Goal: Task Accomplishment & Management: Manage account settings

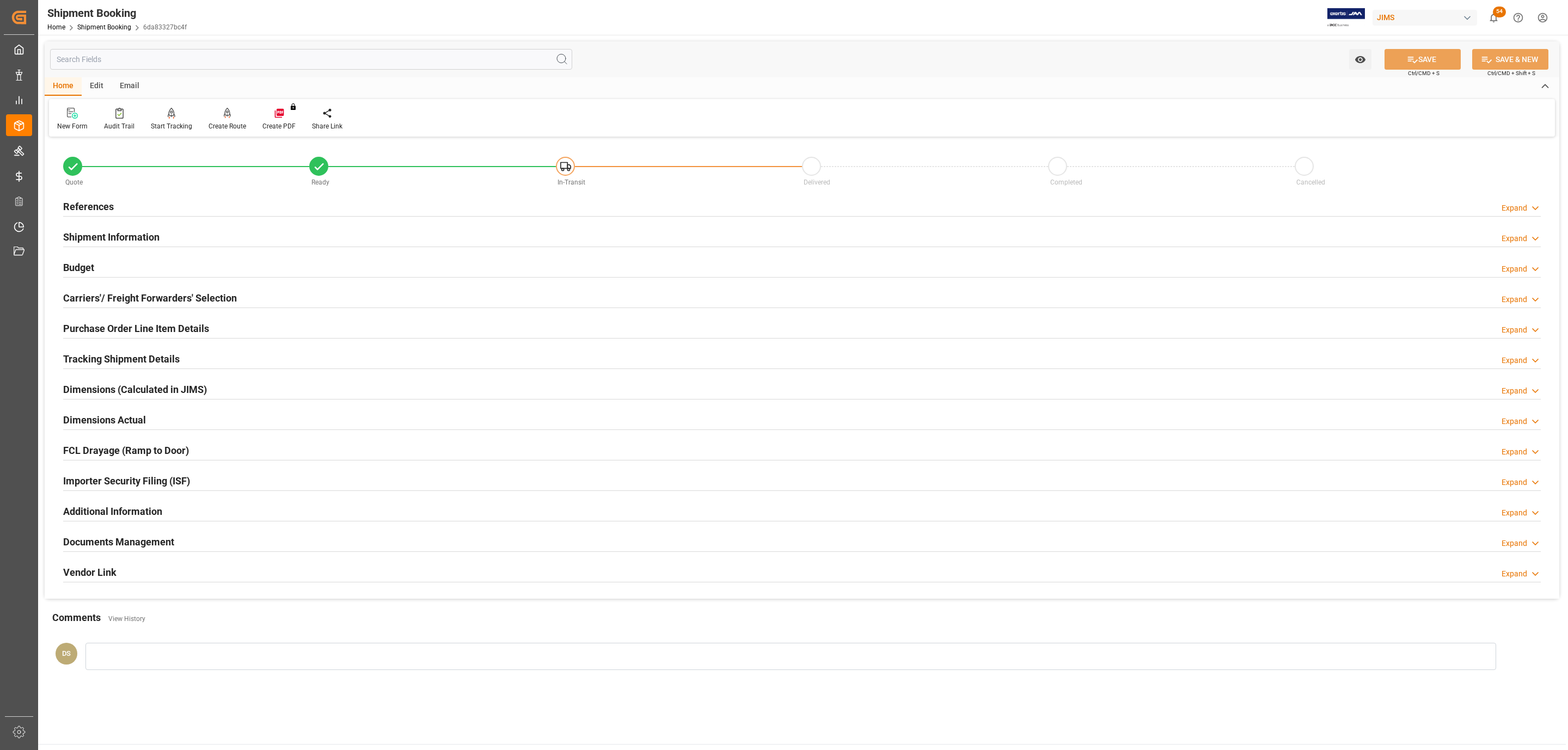
click at [256, 208] on div "References Expand" at bounding box center [802, 205] width 1478 height 20
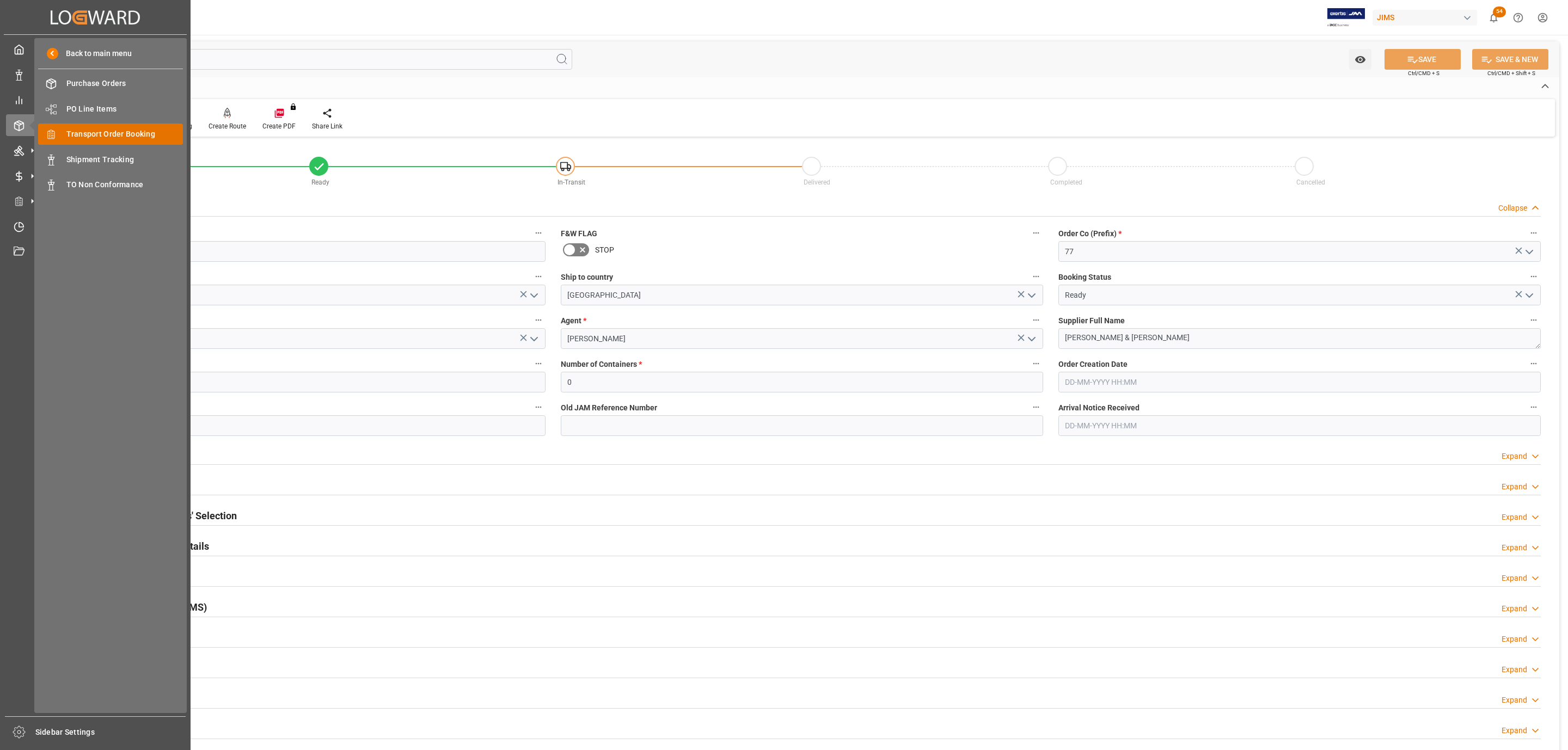
click at [99, 134] on span "Transport Order Booking" at bounding box center [125, 134] width 117 height 11
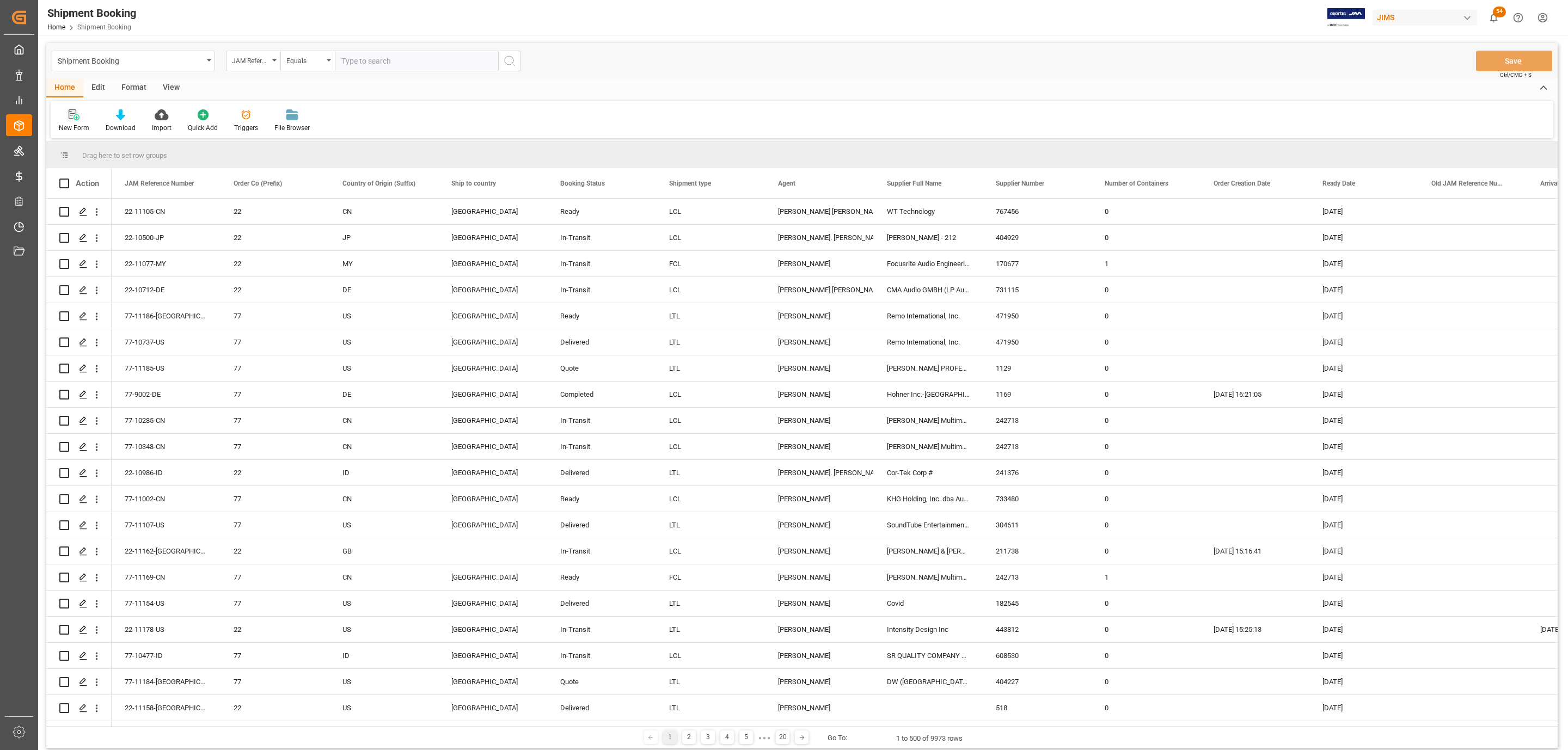
click at [66, 111] on div at bounding box center [74, 115] width 30 height 11
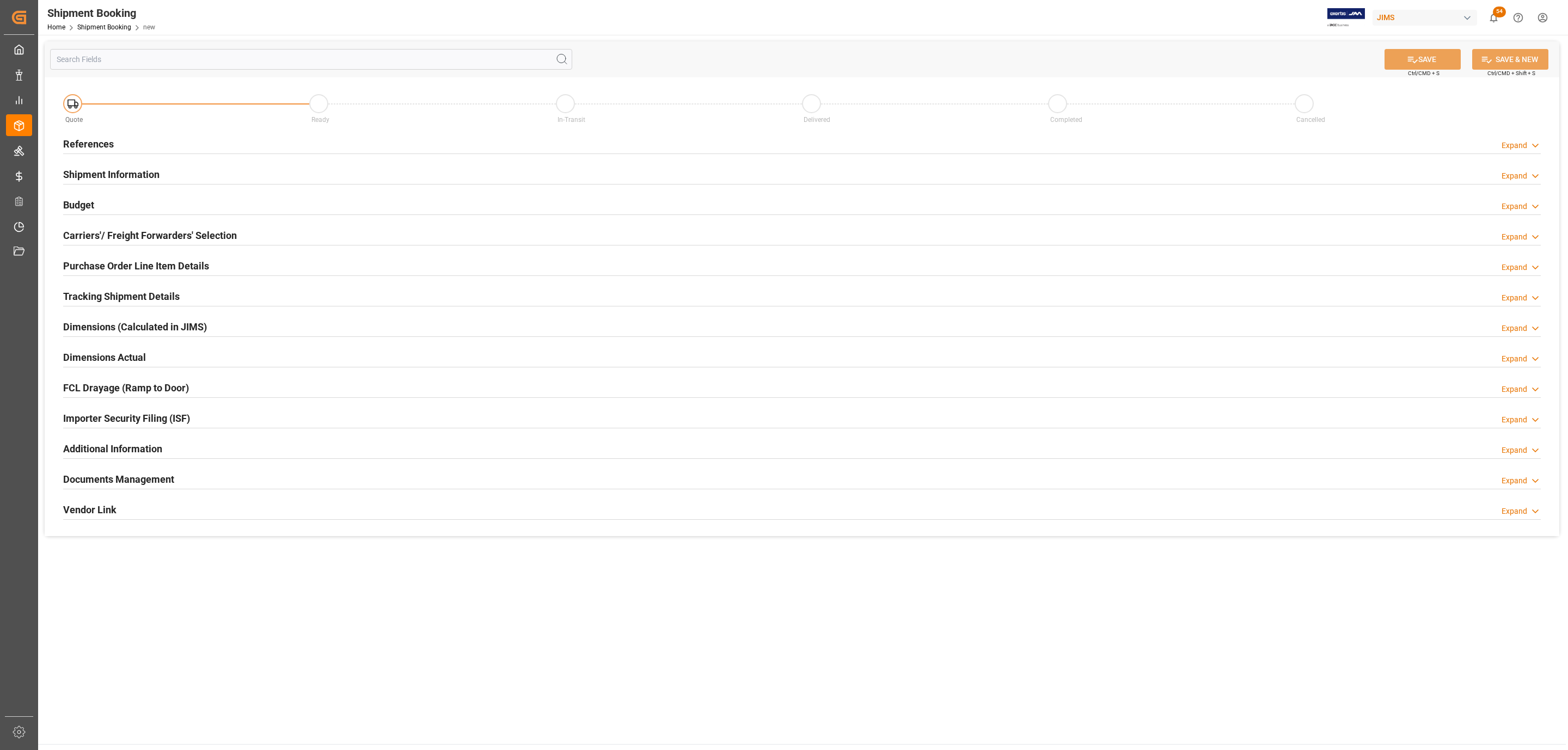
click at [127, 144] on div "References Expand" at bounding box center [802, 143] width 1478 height 20
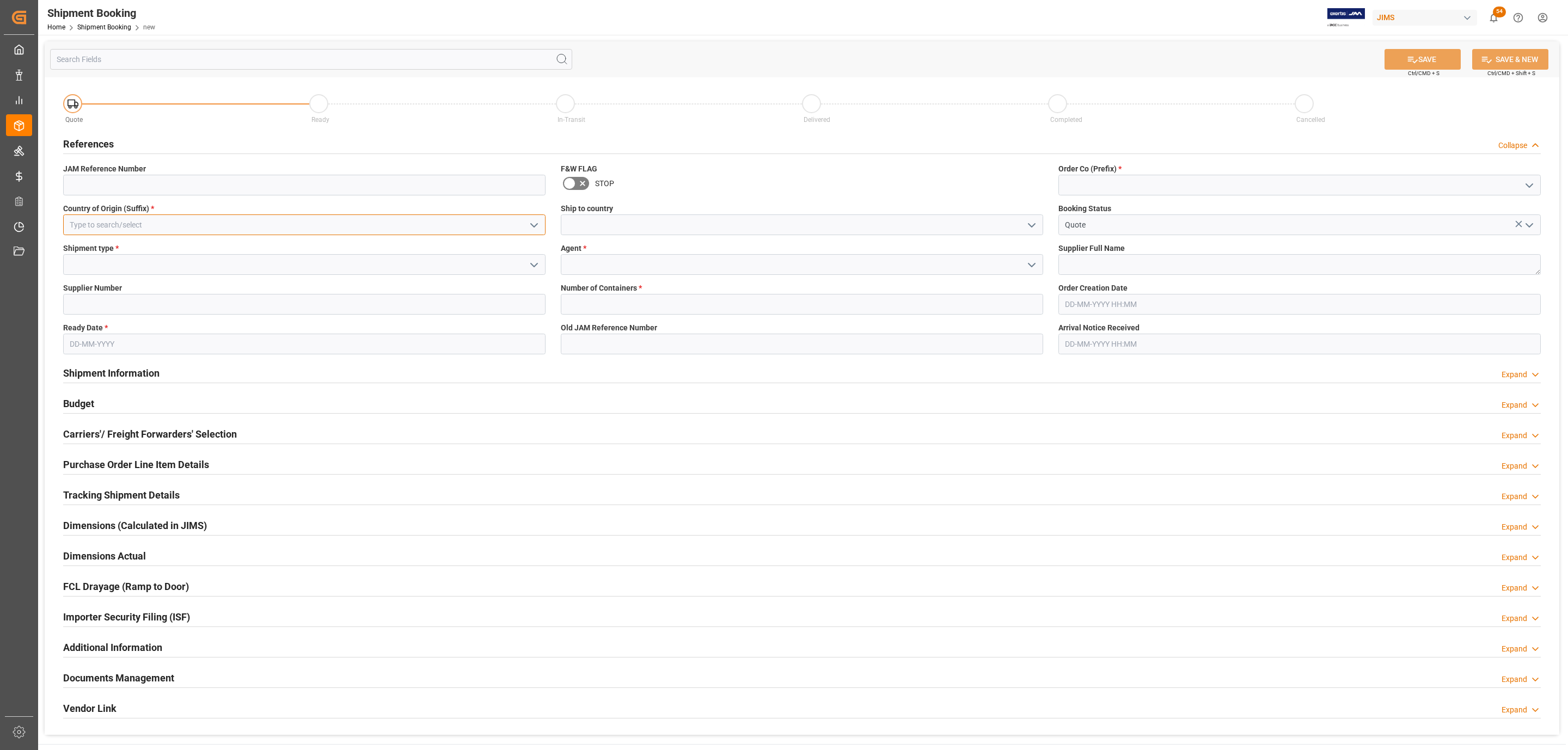
click at [408, 221] on input at bounding box center [304, 224] width 482 height 20
click at [369, 246] on div "US" at bounding box center [305, 249] width 481 height 25
type input "US"
click at [534, 258] on icon "open menu" at bounding box center [534, 265] width 13 height 13
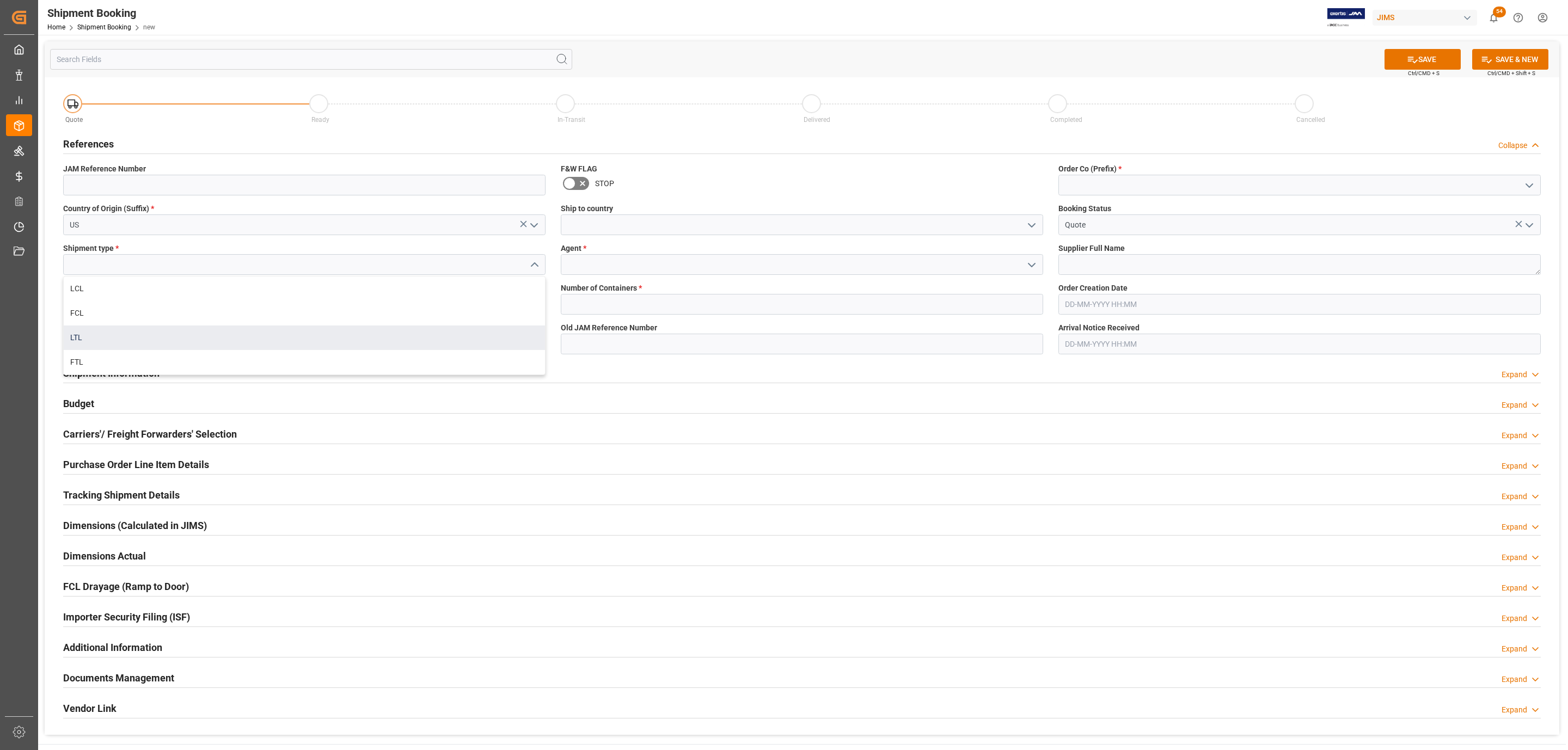
click at [210, 329] on div "LTL" at bounding box center [305, 338] width 481 height 25
type input "LTL"
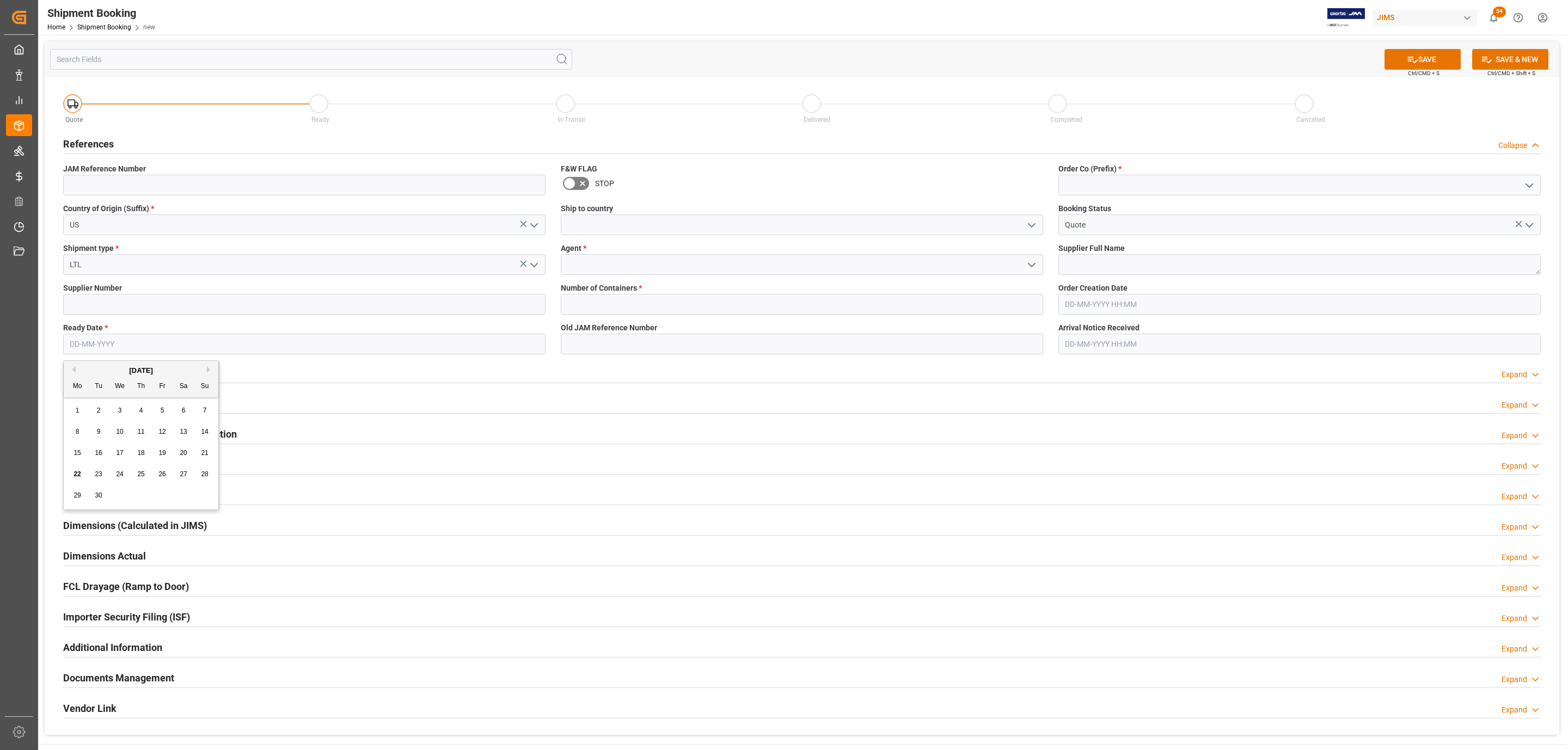
click at [85, 340] on input "text" at bounding box center [304, 343] width 482 height 20
click at [95, 366] on div "September 2025" at bounding box center [141, 370] width 155 height 11
click at [137, 473] on span "25" at bounding box center [141, 473] width 7 height 8
type input "25-09-2025"
click at [1033, 222] on icon "open menu" at bounding box center [1032, 225] width 13 height 13
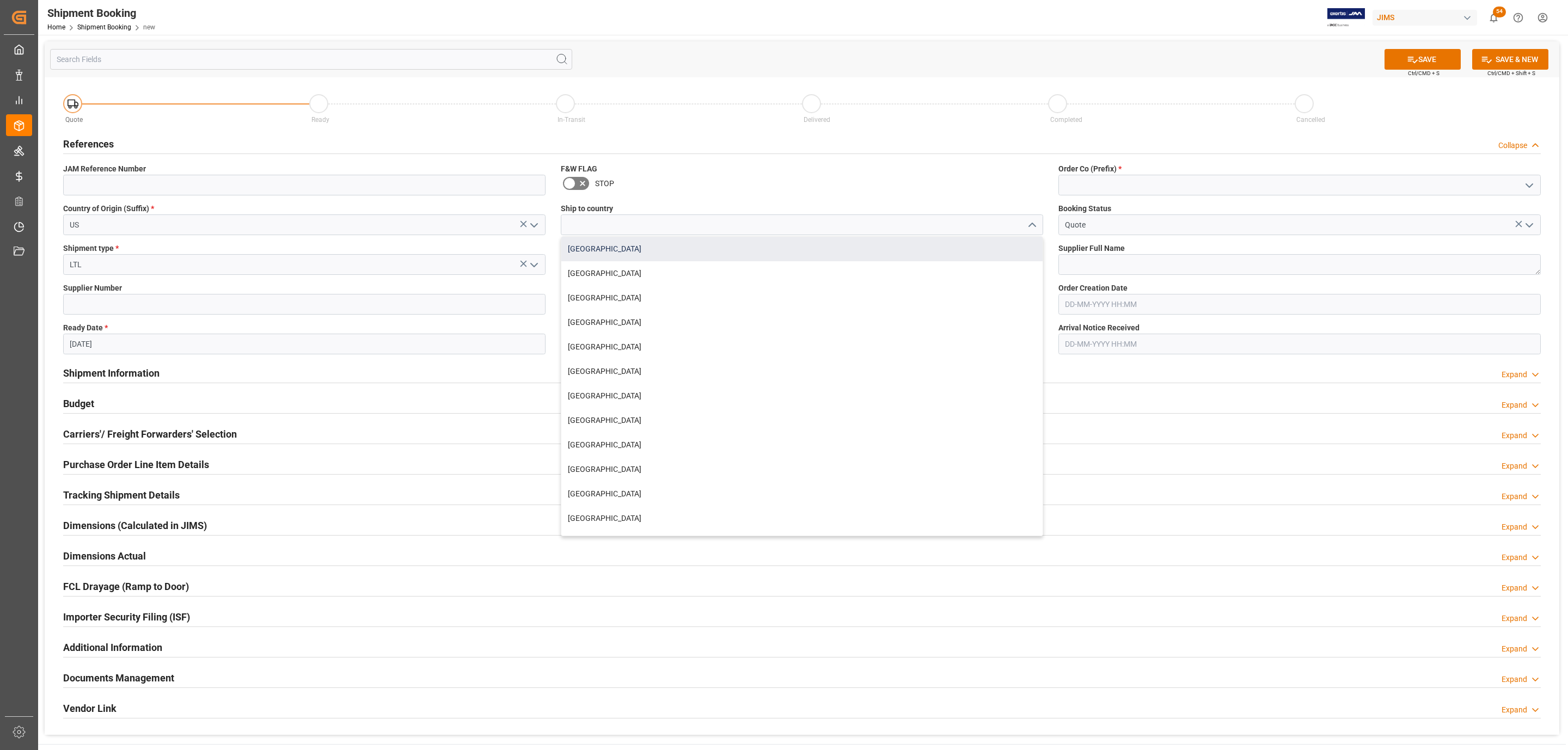
click at [718, 242] on div "Canada" at bounding box center [802, 249] width 481 height 25
type input "Canada"
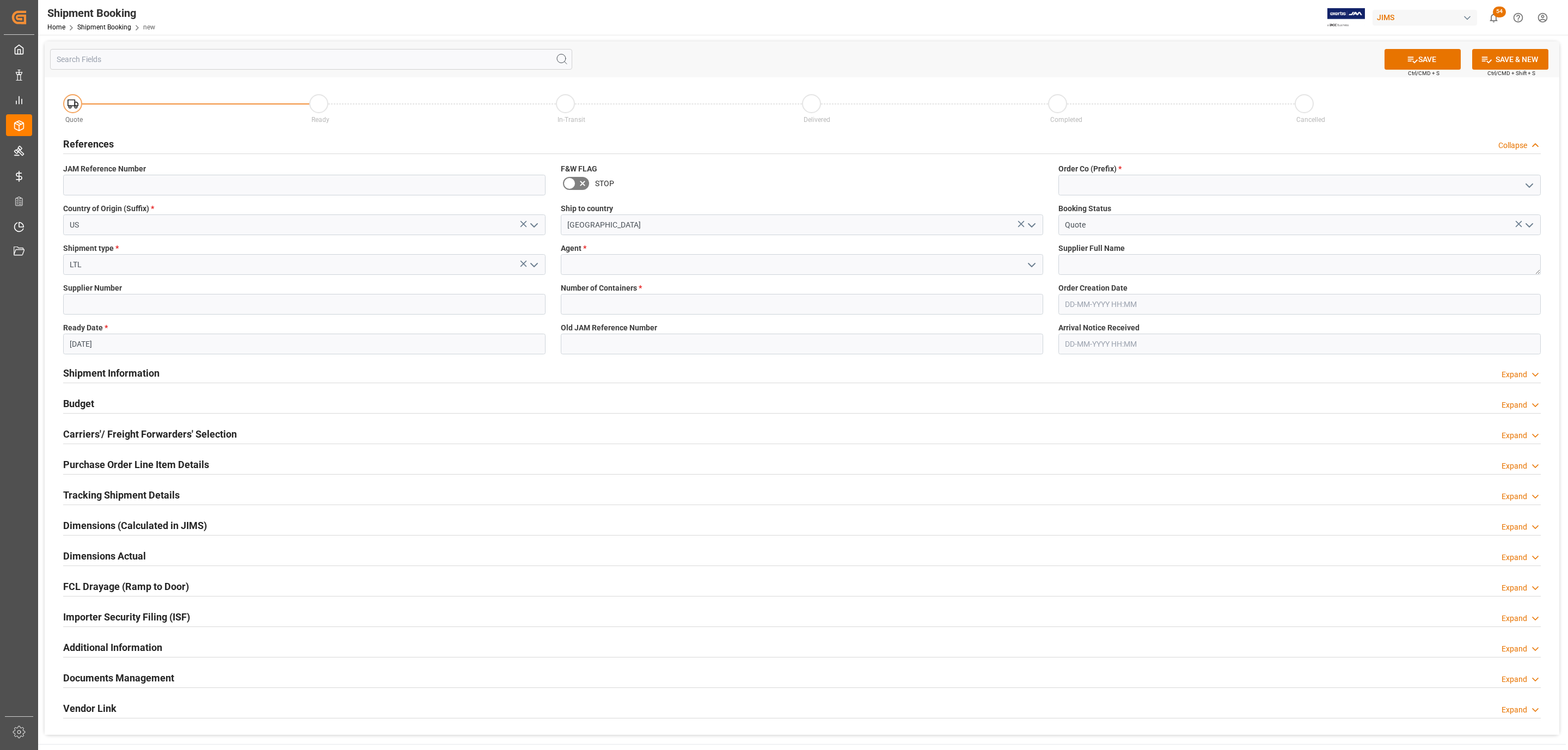
click at [1037, 265] on icon "open menu" at bounding box center [1032, 265] width 13 height 13
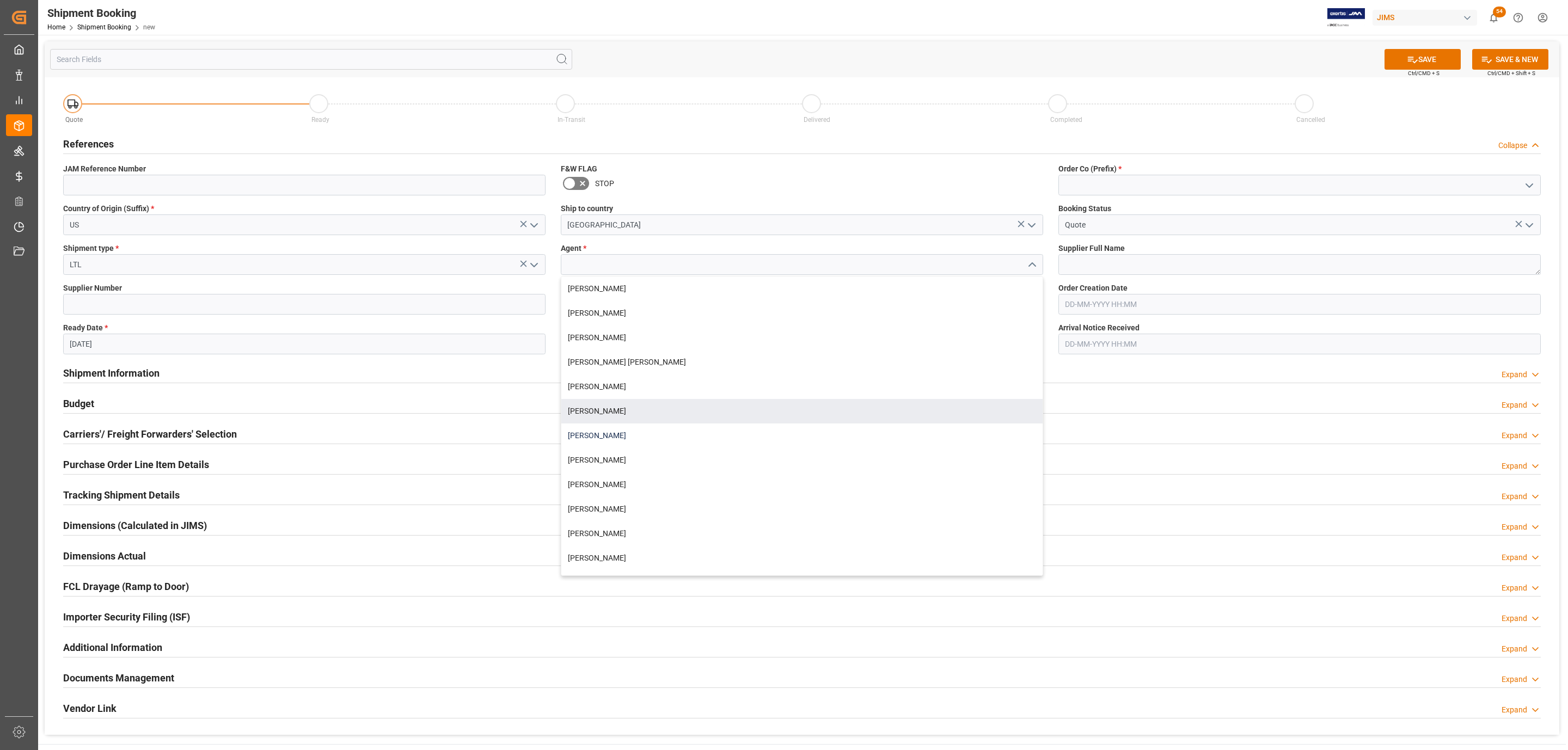
click at [616, 435] on div "[PERSON_NAME]" at bounding box center [802, 436] width 481 height 25
type input "[PERSON_NAME]"
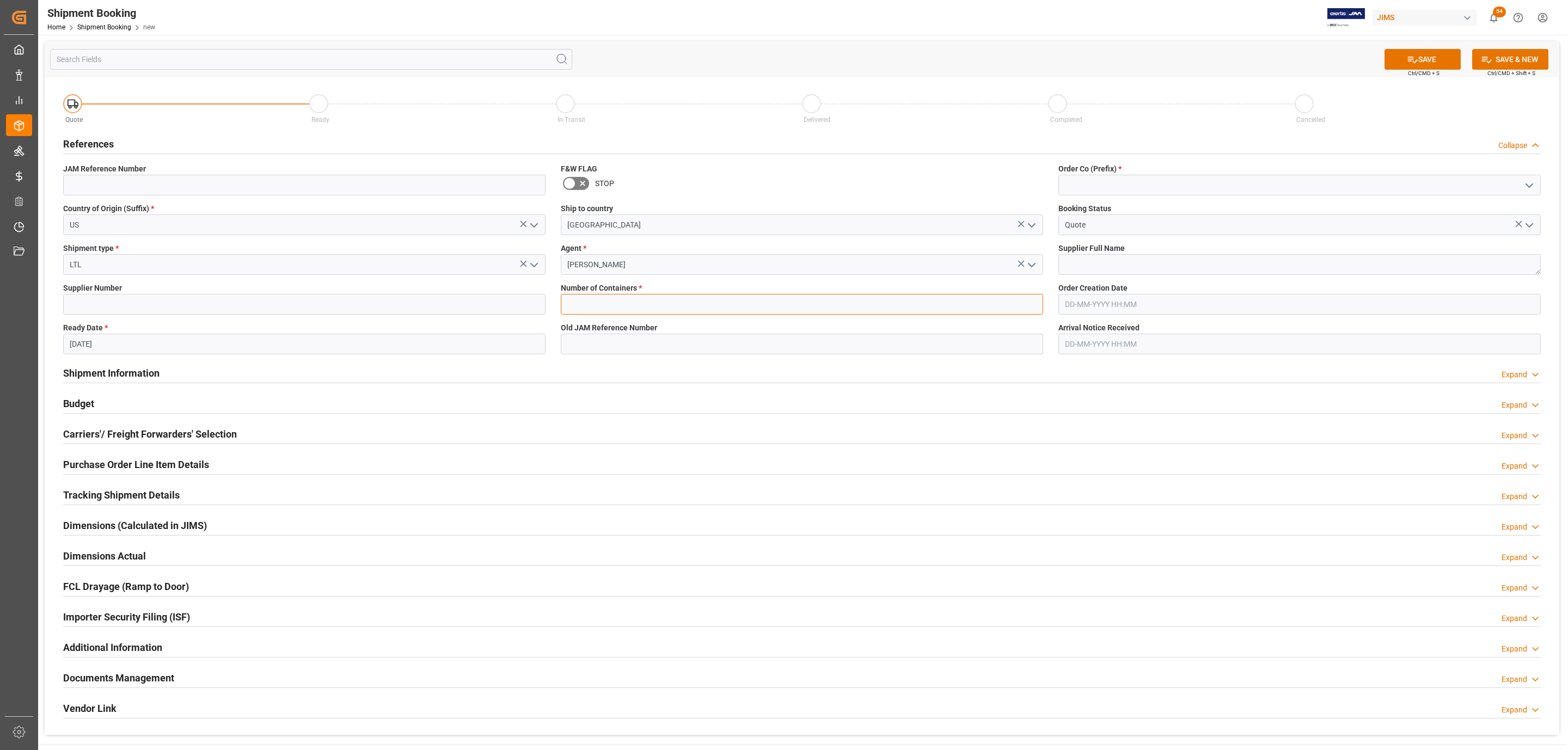
click at [598, 307] on input "text" at bounding box center [802, 304] width 482 height 20
type input "0"
click at [1526, 182] on icon "open menu" at bounding box center [1529, 186] width 13 height 13
click at [1178, 245] on div "77" at bounding box center [1300, 234] width 481 height 25
type input "77"
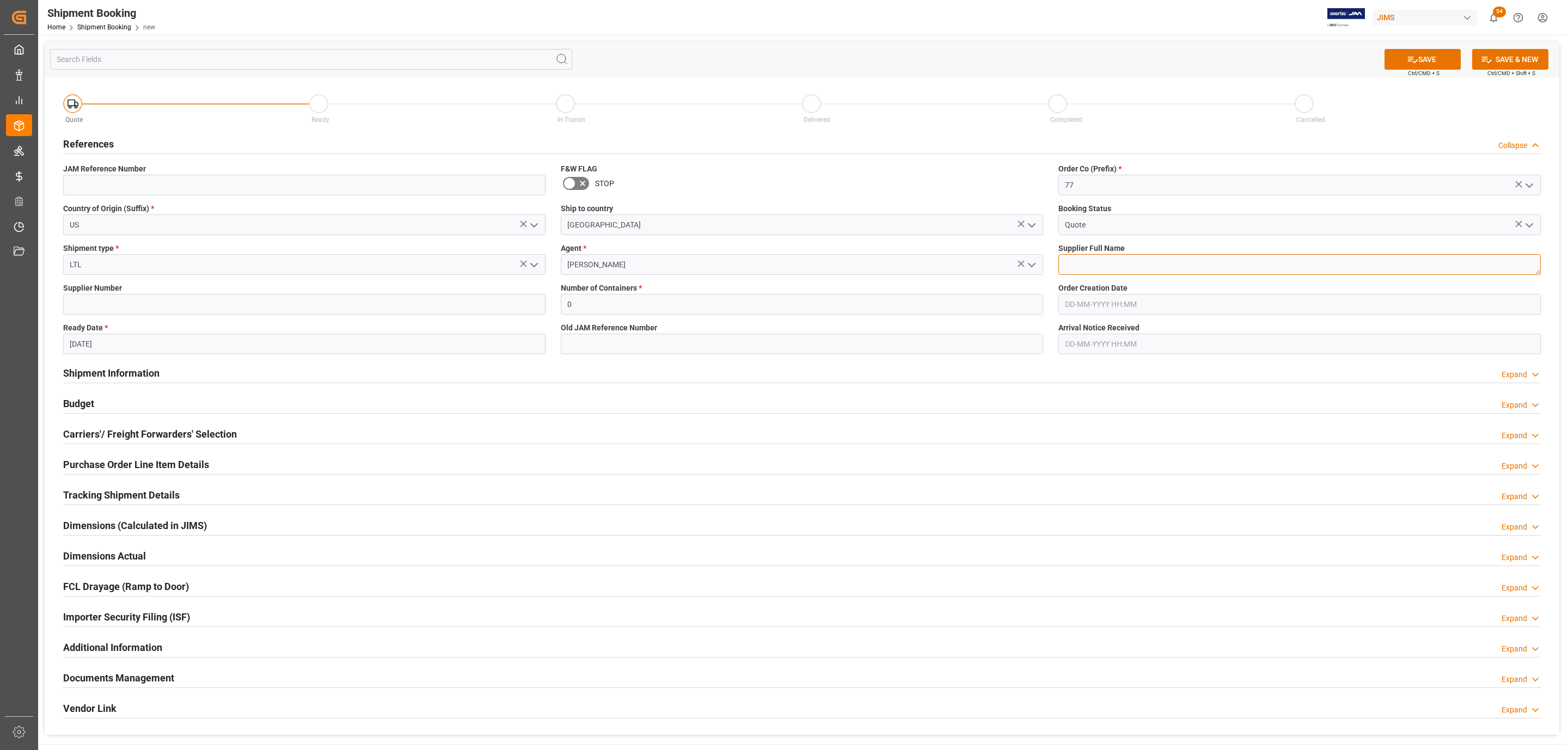
click at [1106, 269] on textarea at bounding box center [1299, 264] width 482 height 20
type textarea "Peerless"
click at [1441, 54] on button "SAVE" at bounding box center [1422, 59] width 76 height 20
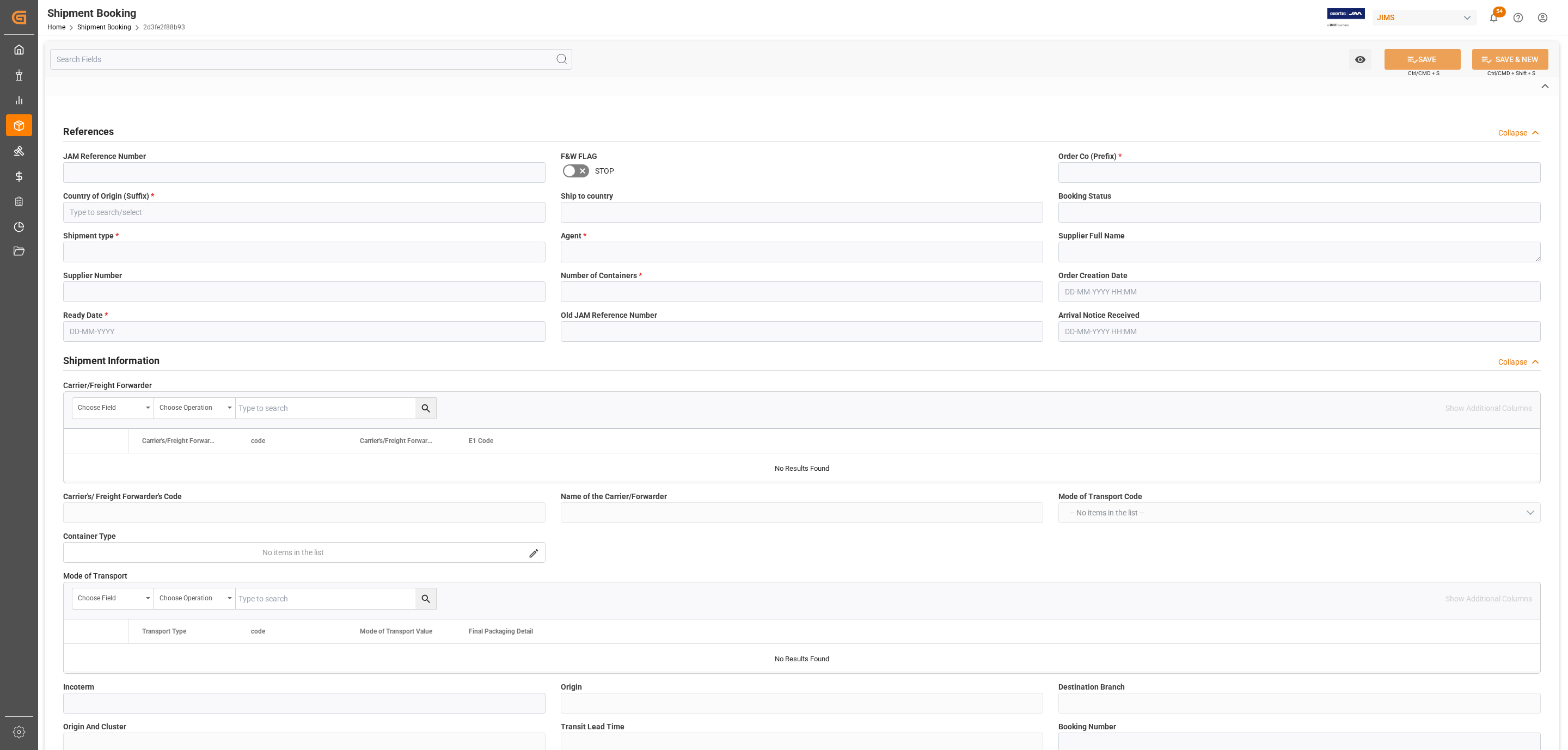
type input "77-11188-US"
type input "77"
type input "US"
type input "Canada"
type input "Quote"
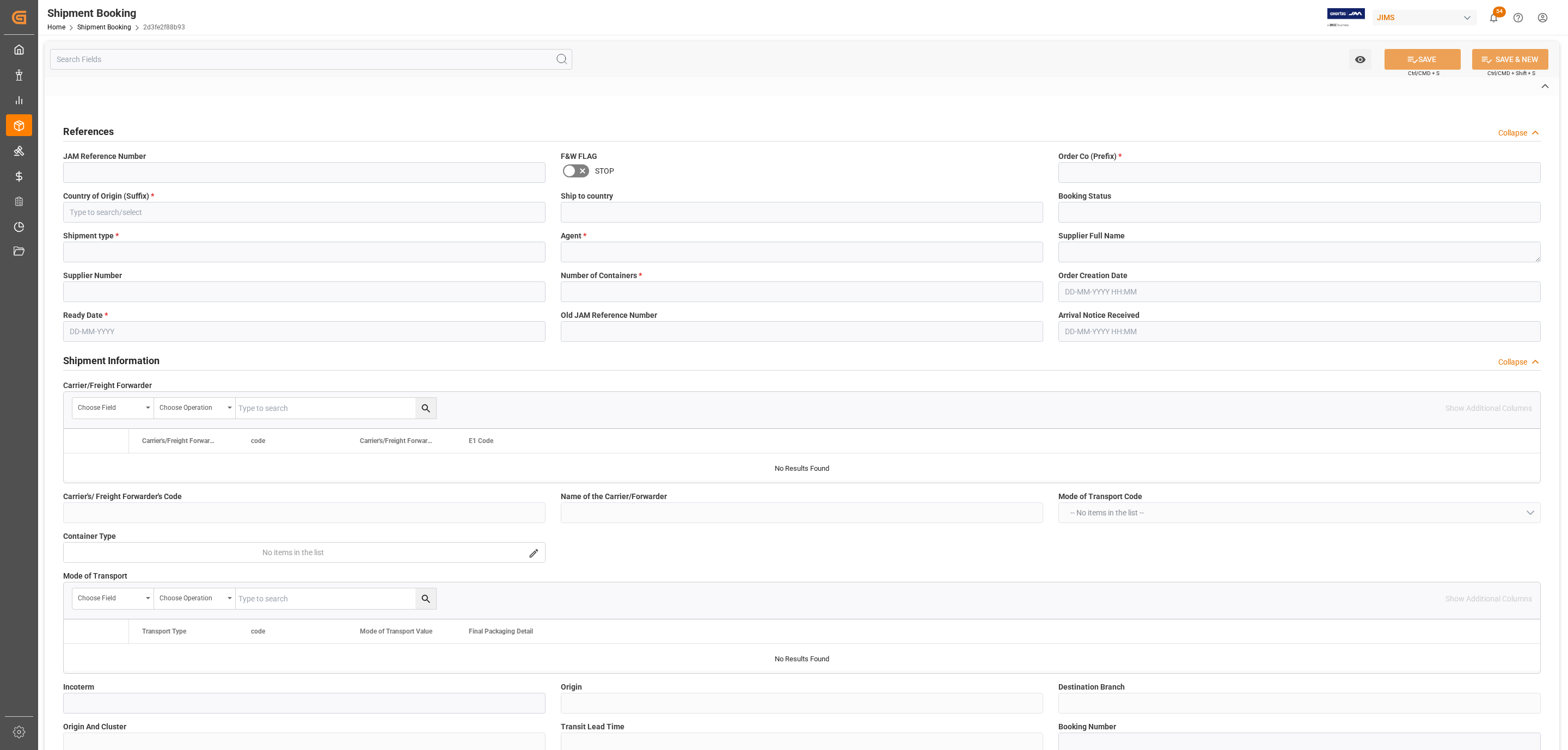
type input "LTL"
type input "[PERSON_NAME]"
type textarea "Peerless"
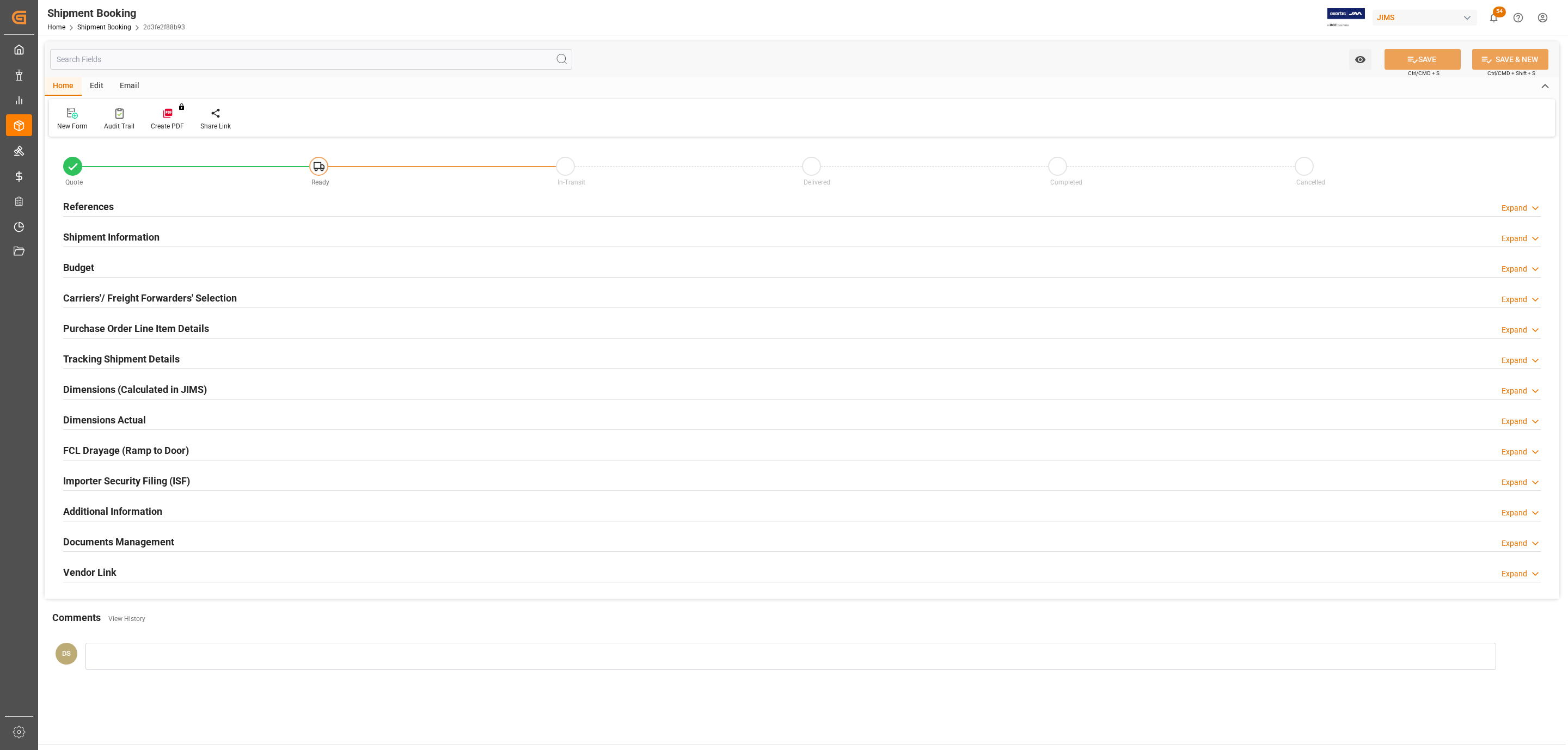
type input "0"
type input "[DATE]"
click at [113, 203] on h2 "References" at bounding box center [89, 206] width 51 height 15
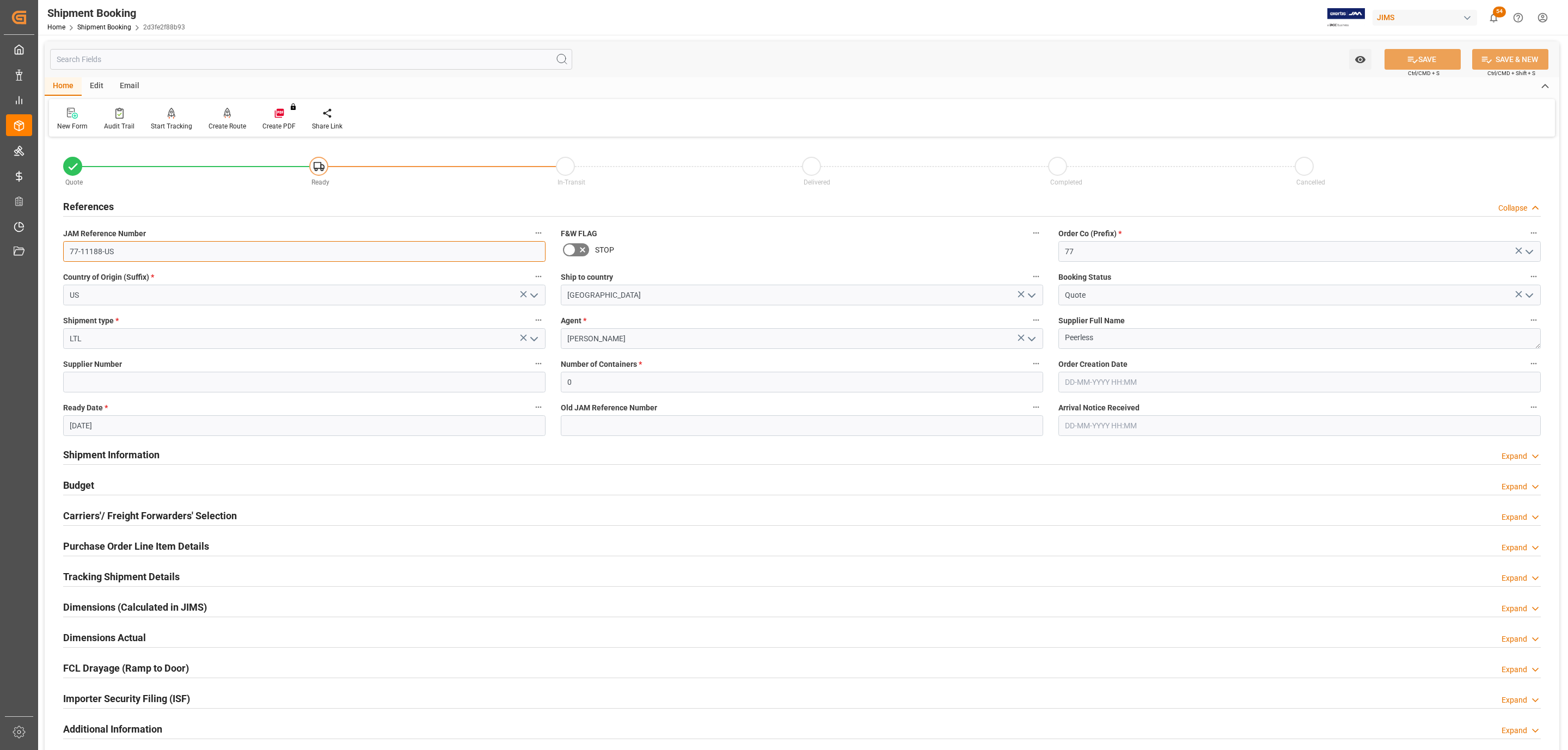
click at [133, 245] on input "77-11188-US" at bounding box center [304, 251] width 482 height 20
click at [225, 515] on h2 "Carriers'/ Freight Forwarders' Selection" at bounding box center [150, 516] width 174 height 15
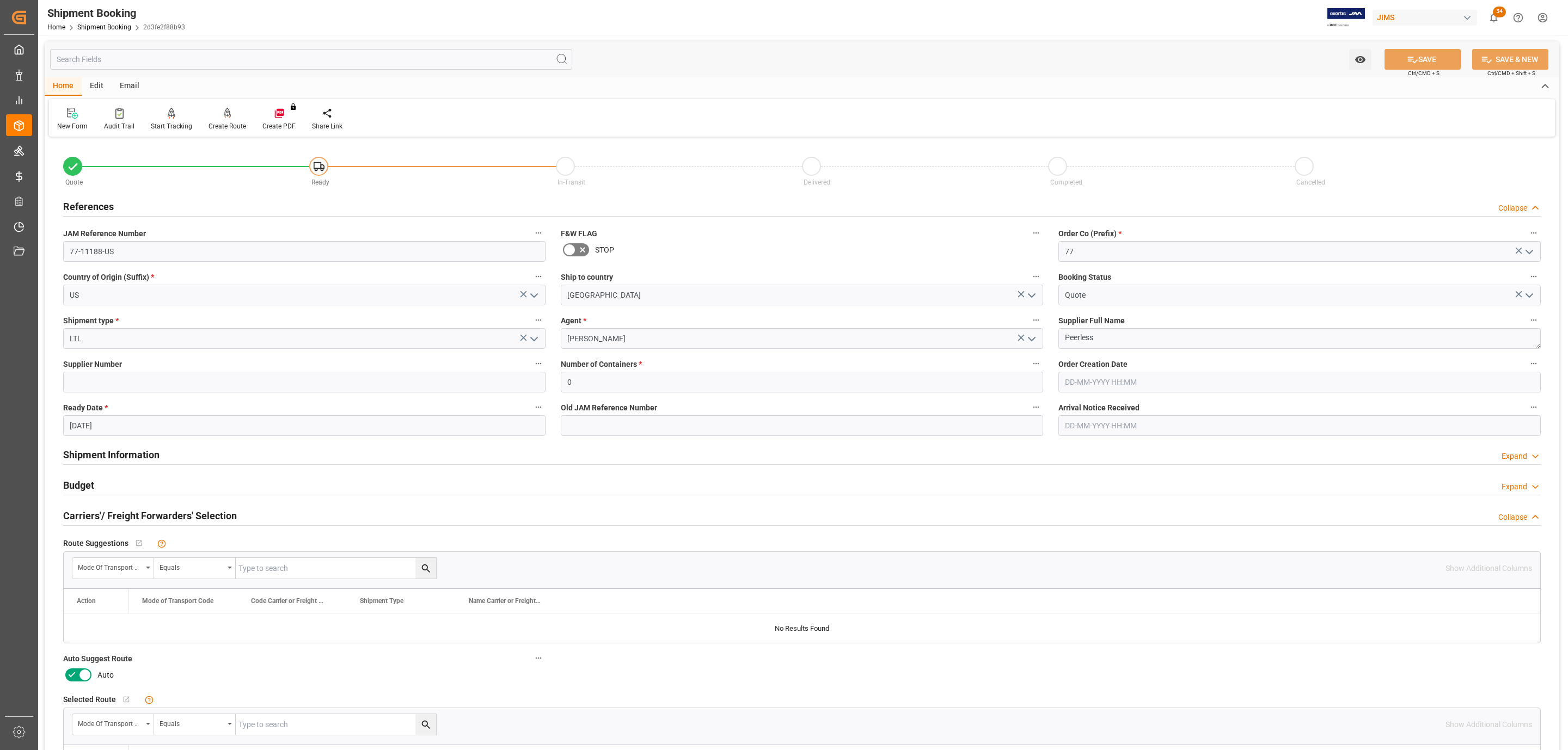
click at [90, 675] on icon at bounding box center [84, 675] width 13 height 13
click at [0, 0] on input "checkbox" at bounding box center [0, 0] width 0 height 0
click at [1417, 53] on button "SAVE" at bounding box center [1422, 59] width 76 height 20
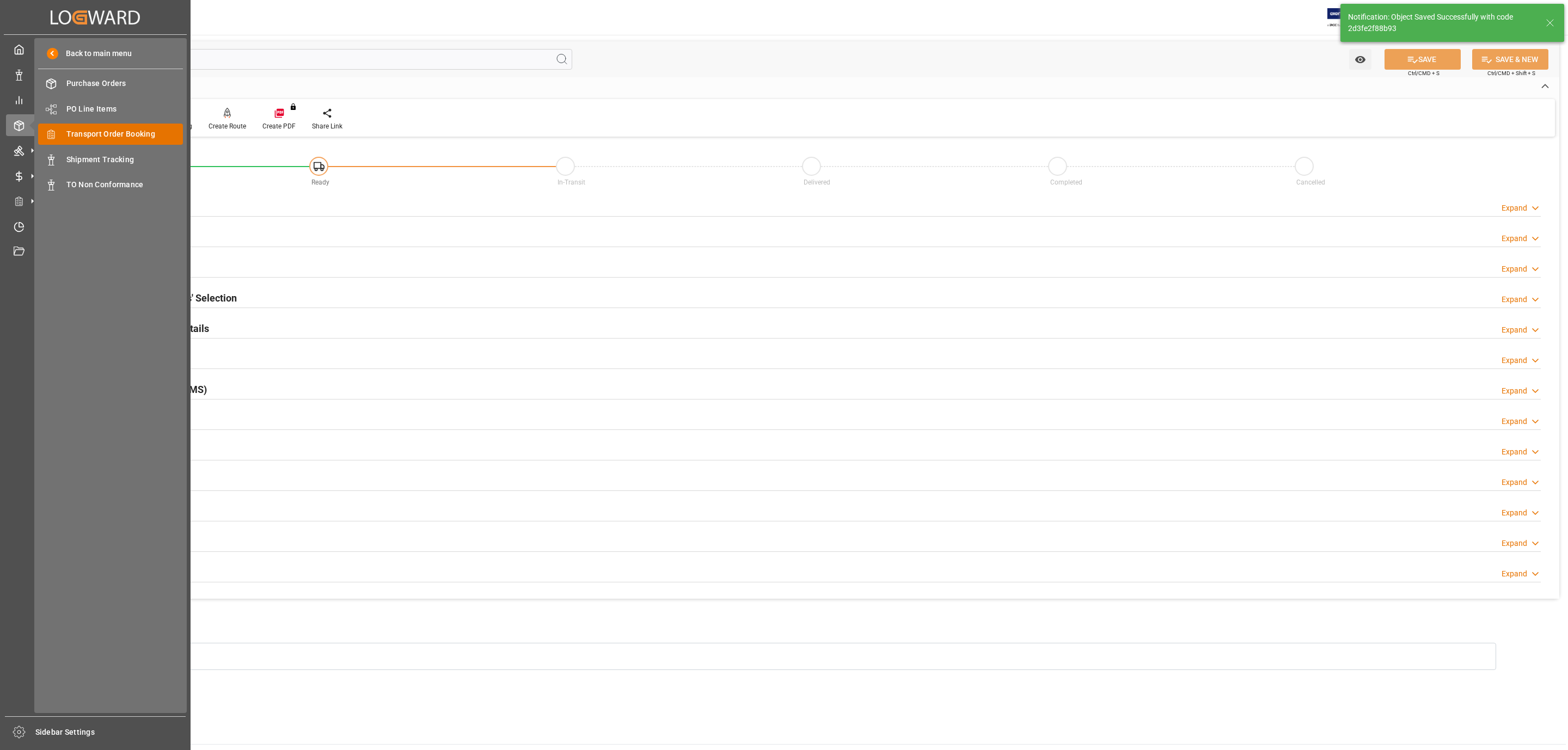
click at [138, 131] on span "Transport Order Booking" at bounding box center [125, 134] width 117 height 11
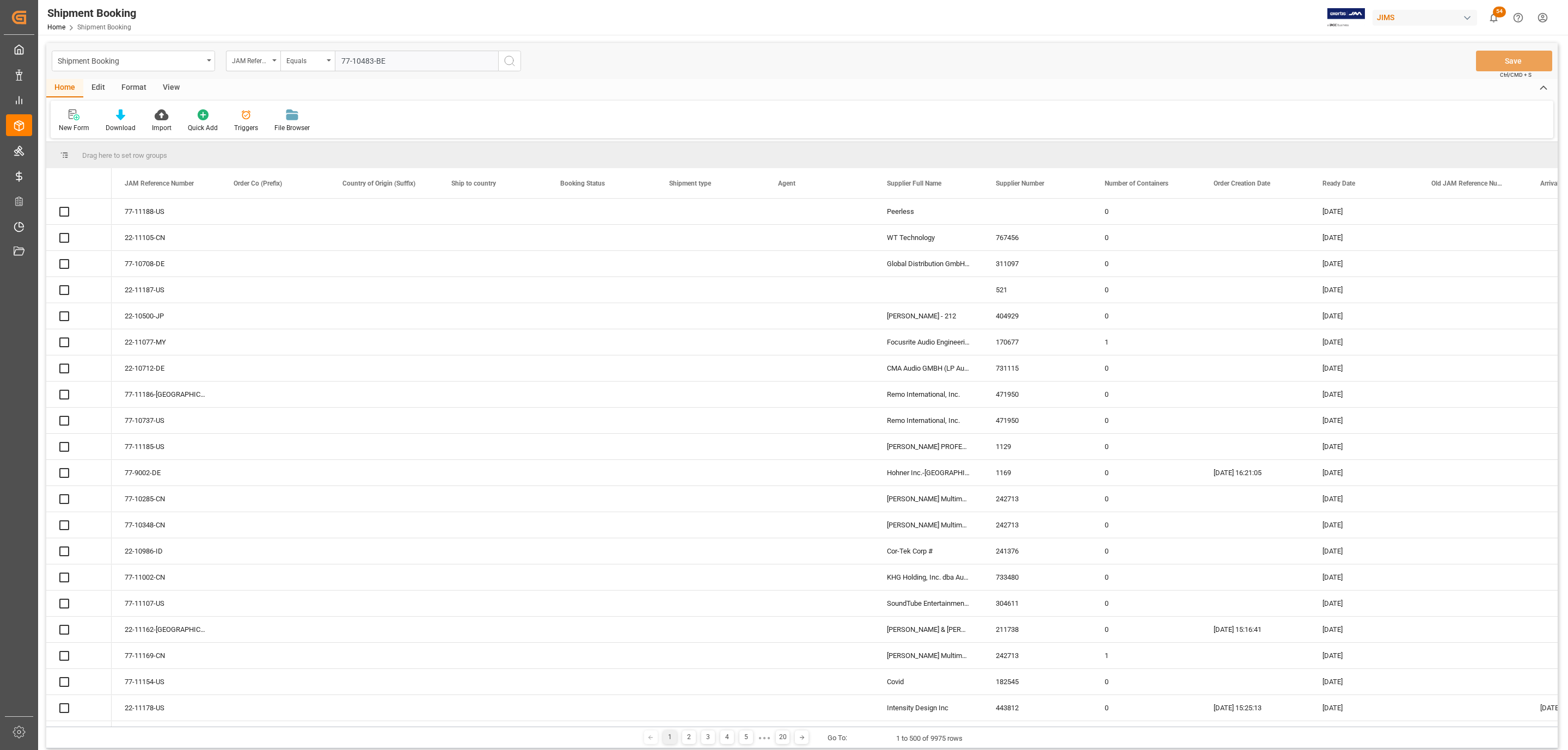
type input "77-10483-BE"
click at [510, 62] on icon "search button" at bounding box center [510, 61] width 13 height 13
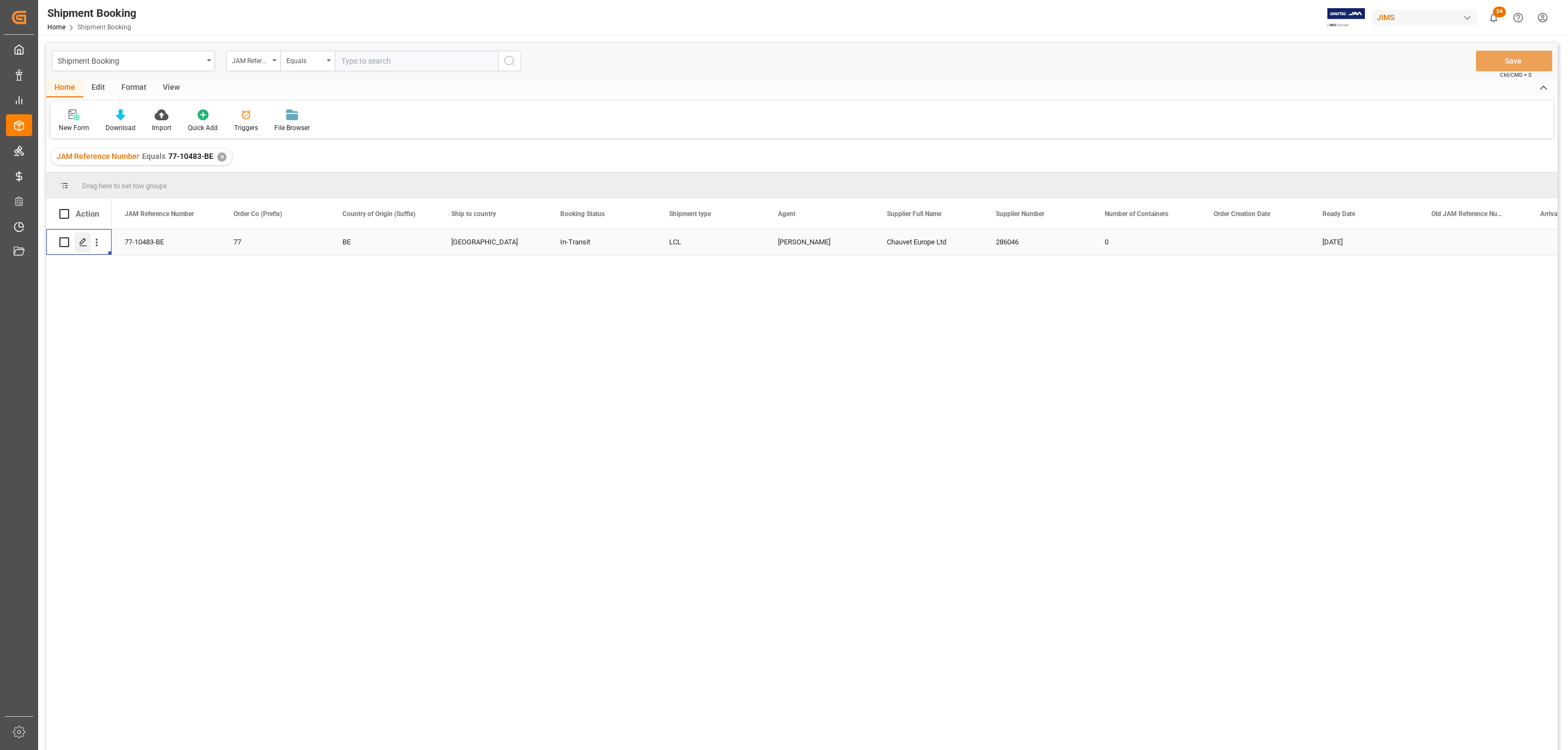
click at [79, 245] on icon "Press SPACE to select this row." at bounding box center [83, 242] width 8 height 8
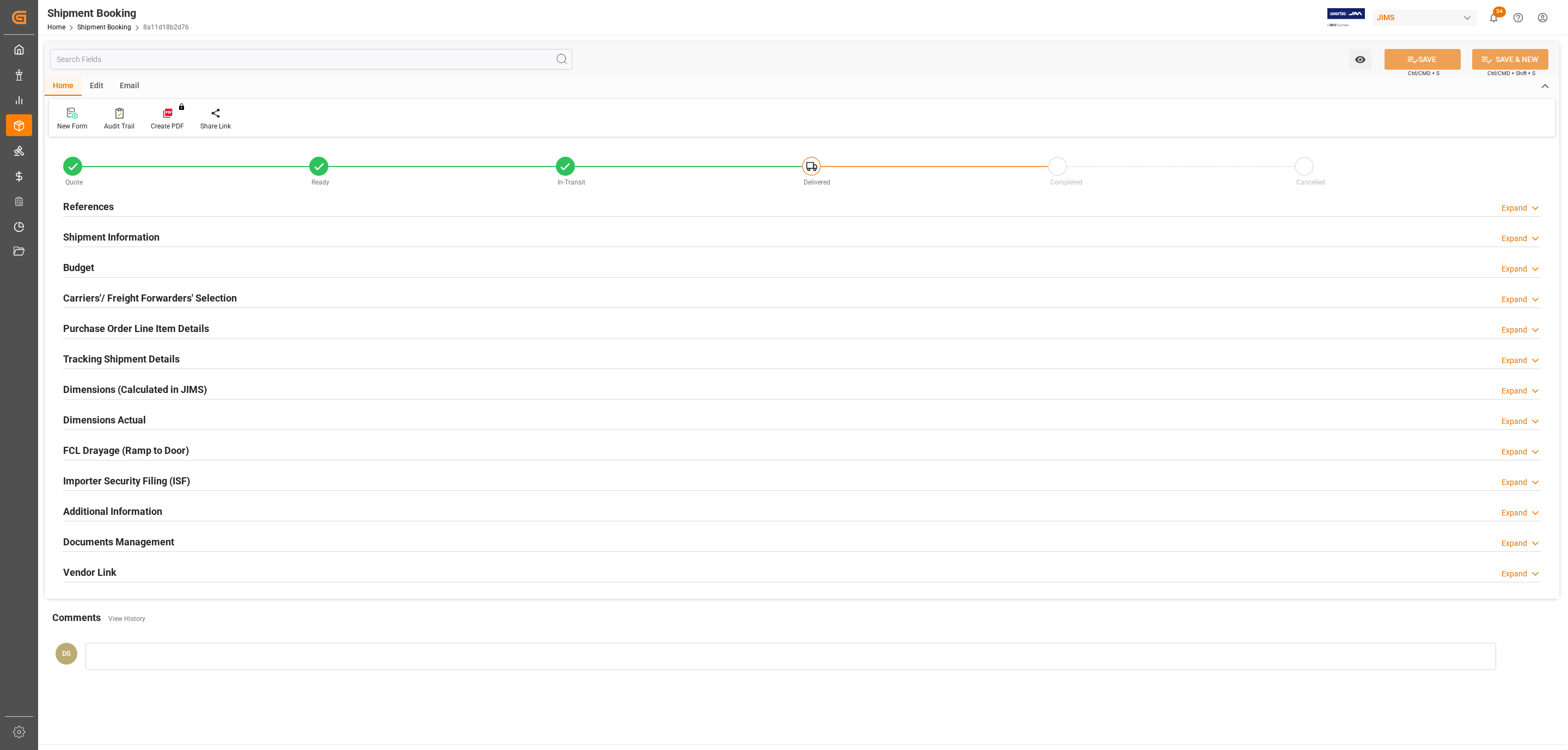
type input "0"
type input "1882.0569"
type input "45414"
click at [118, 295] on h2 "Carriers'/ Freight Forwarders' Selection" at bounding box center [150, 298] width 174 height 15
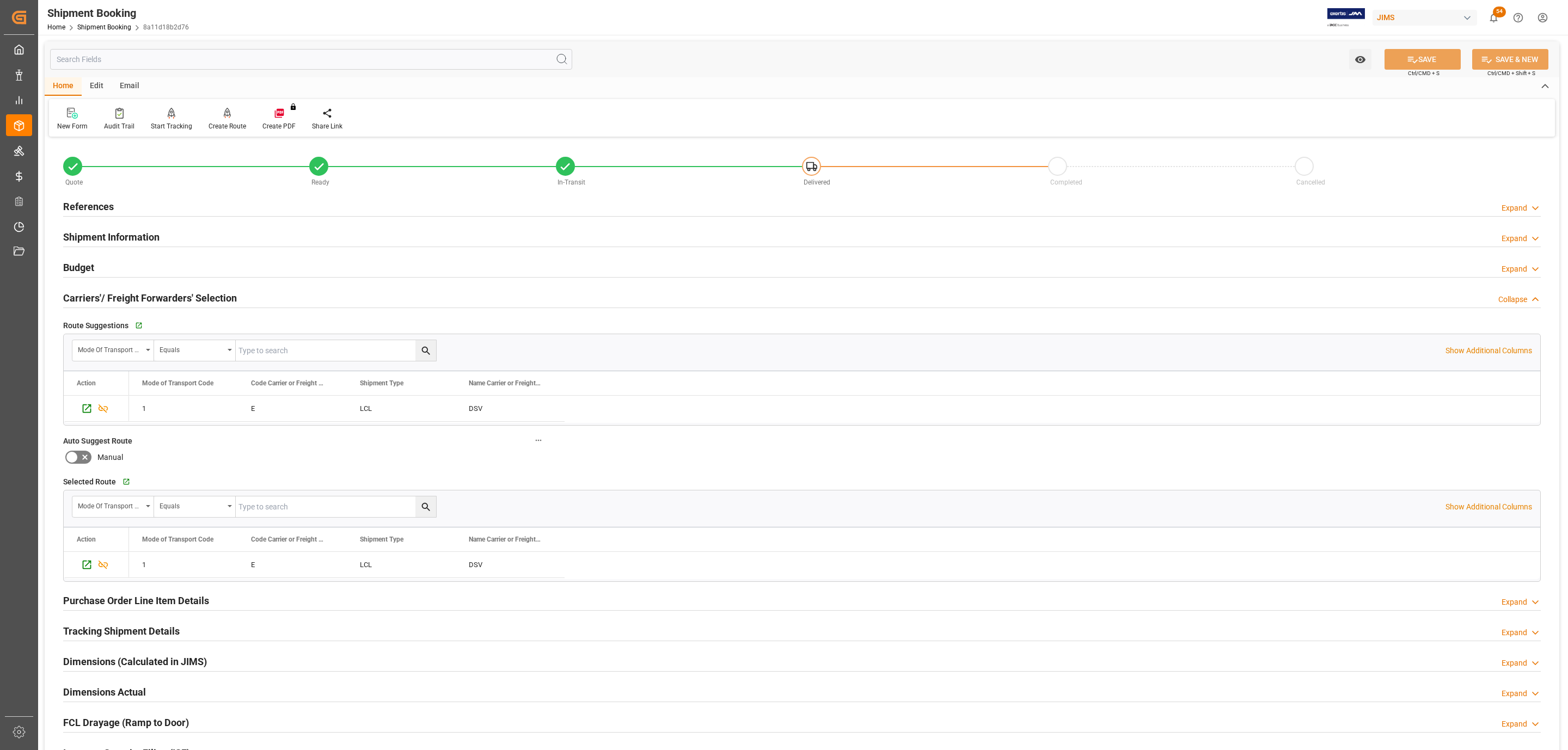
click at [113, 265] on div "Budget Expand" at bounding box center [802, 266] width 1478 height 20
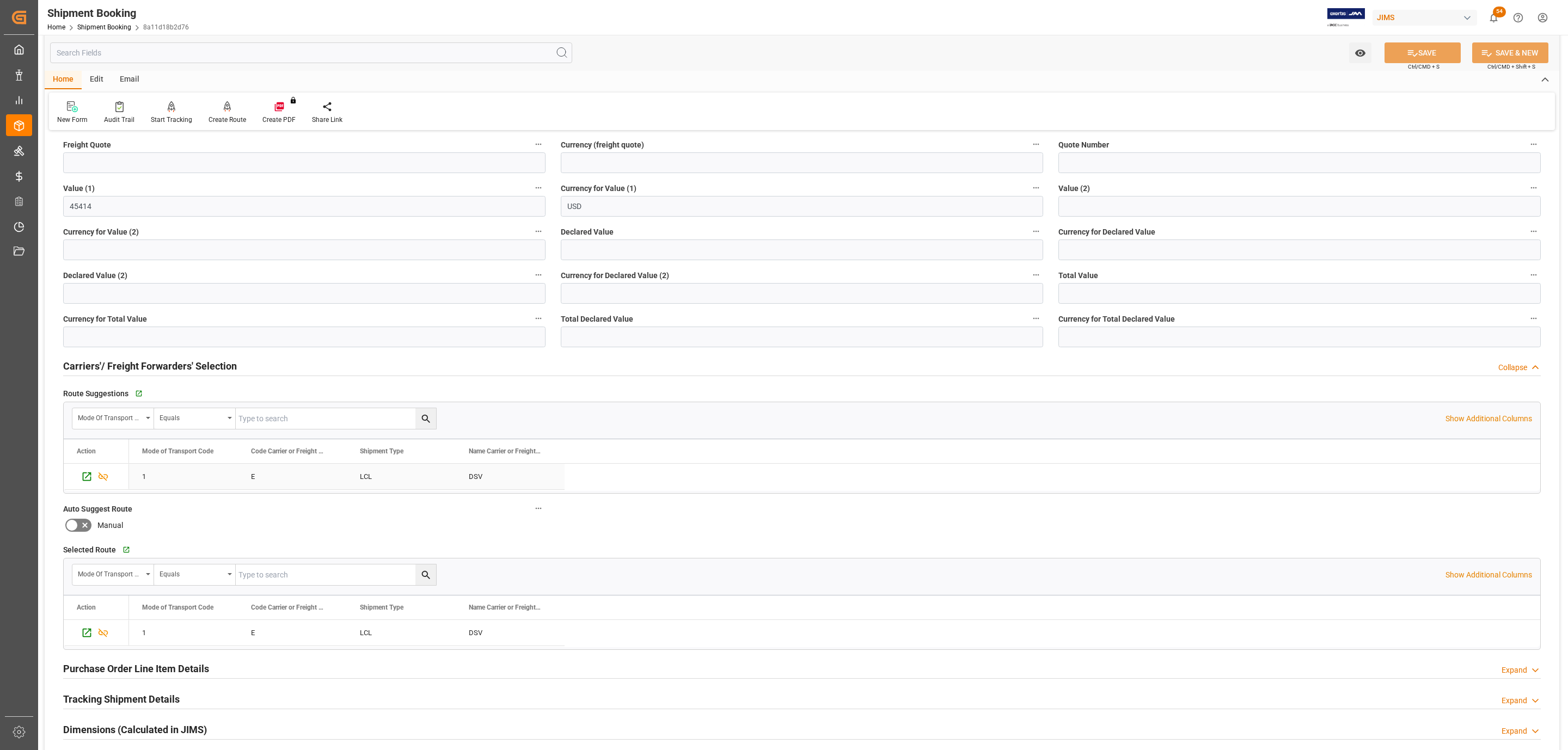
scroll to position [408, 0]
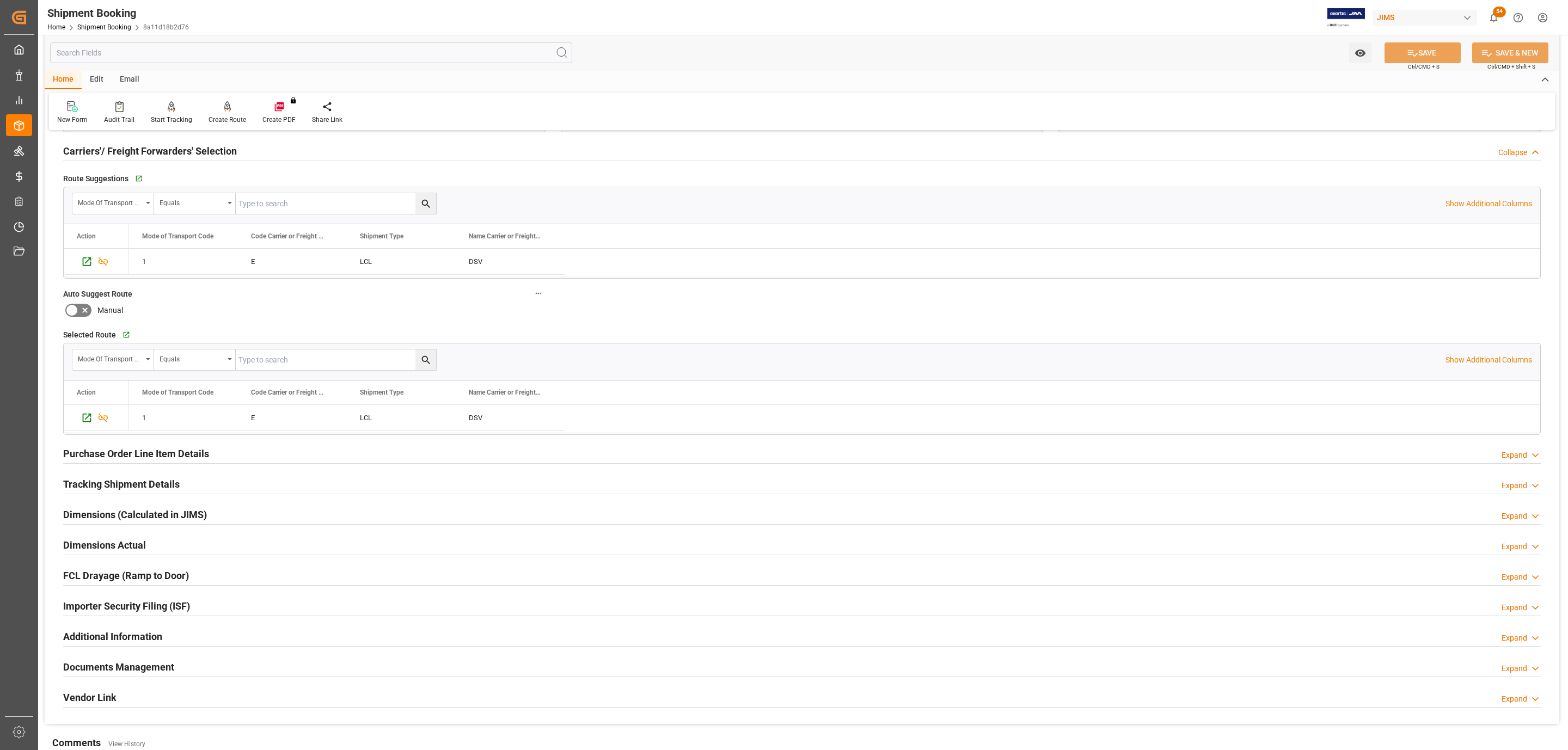
click at [99, 482] on h2 "Tracking Shipment Details" at bounding box center [122, 484] width 117 height 15
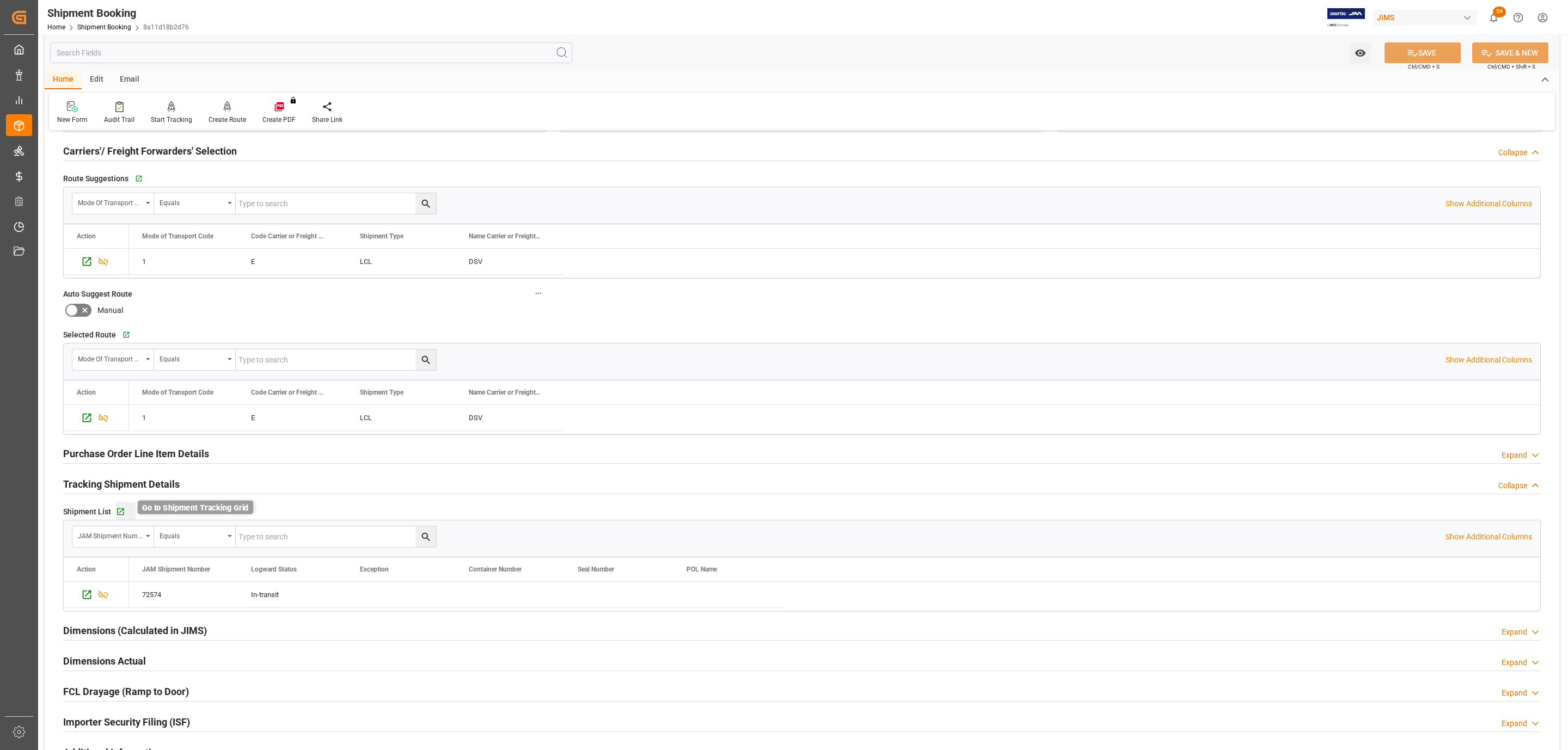
click at [119, 514] on icon "button" at bounding box center [120, 511] width 9 height 9
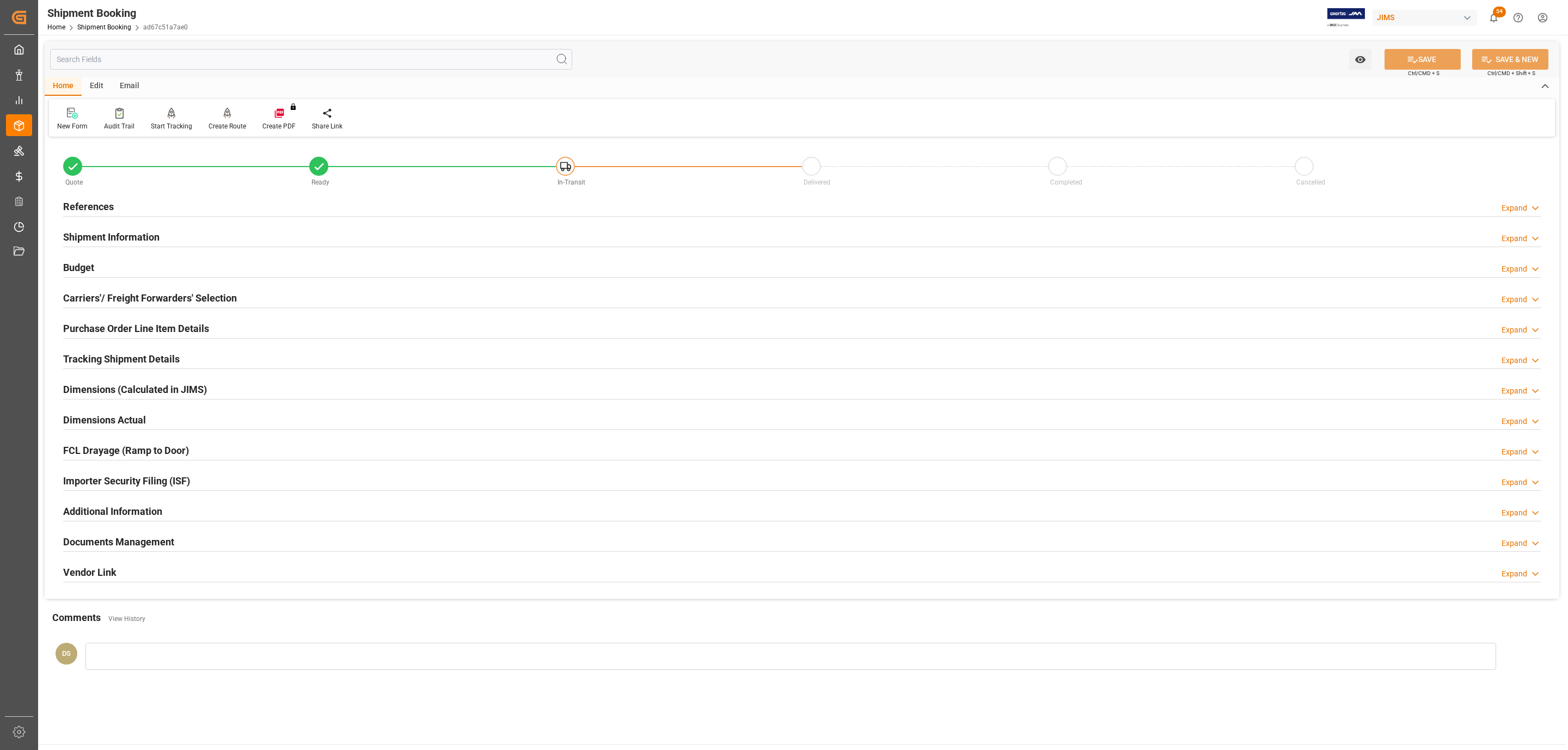
click at [193, 203] on div "References Expand" at bounding box center [802, 205] width 1478 height 20
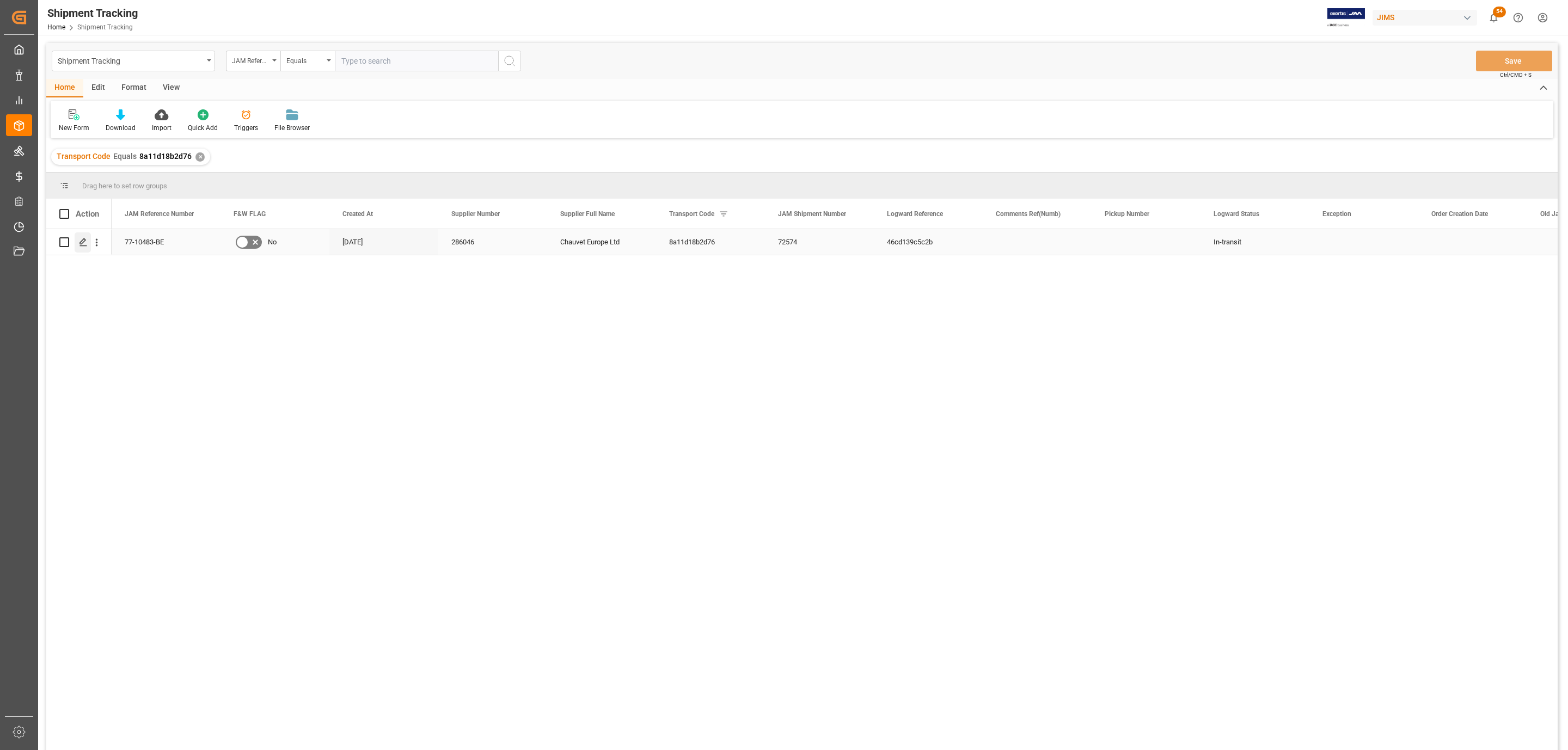
click at [75, 243] on div "Press SPACE to select this row." at bounding box center [82, 242] width 16 height 20
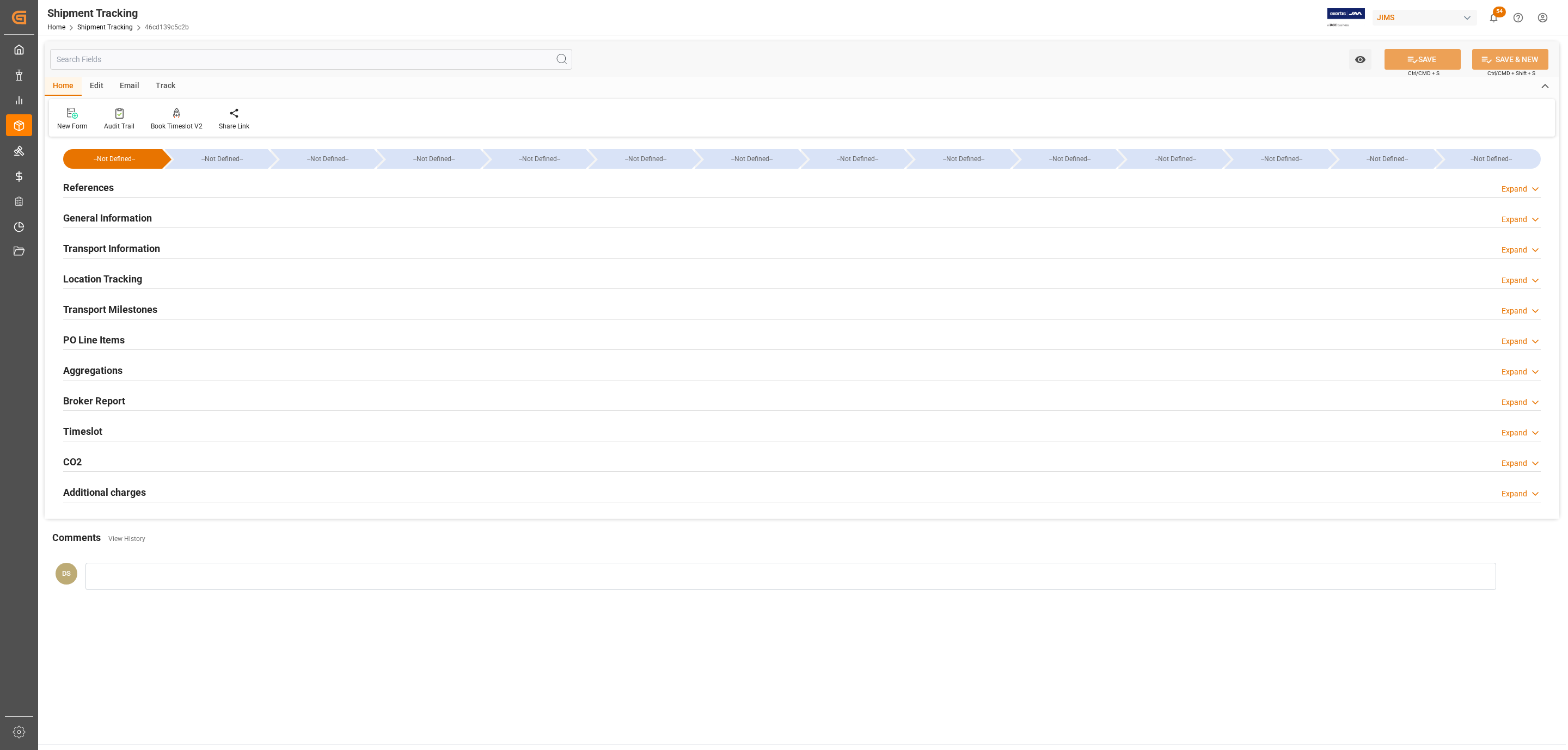
type input "27-08-2025 00:00"
type input "01-09-2025 00:00"
type input "[DATE]"
type input "07-10-2025"
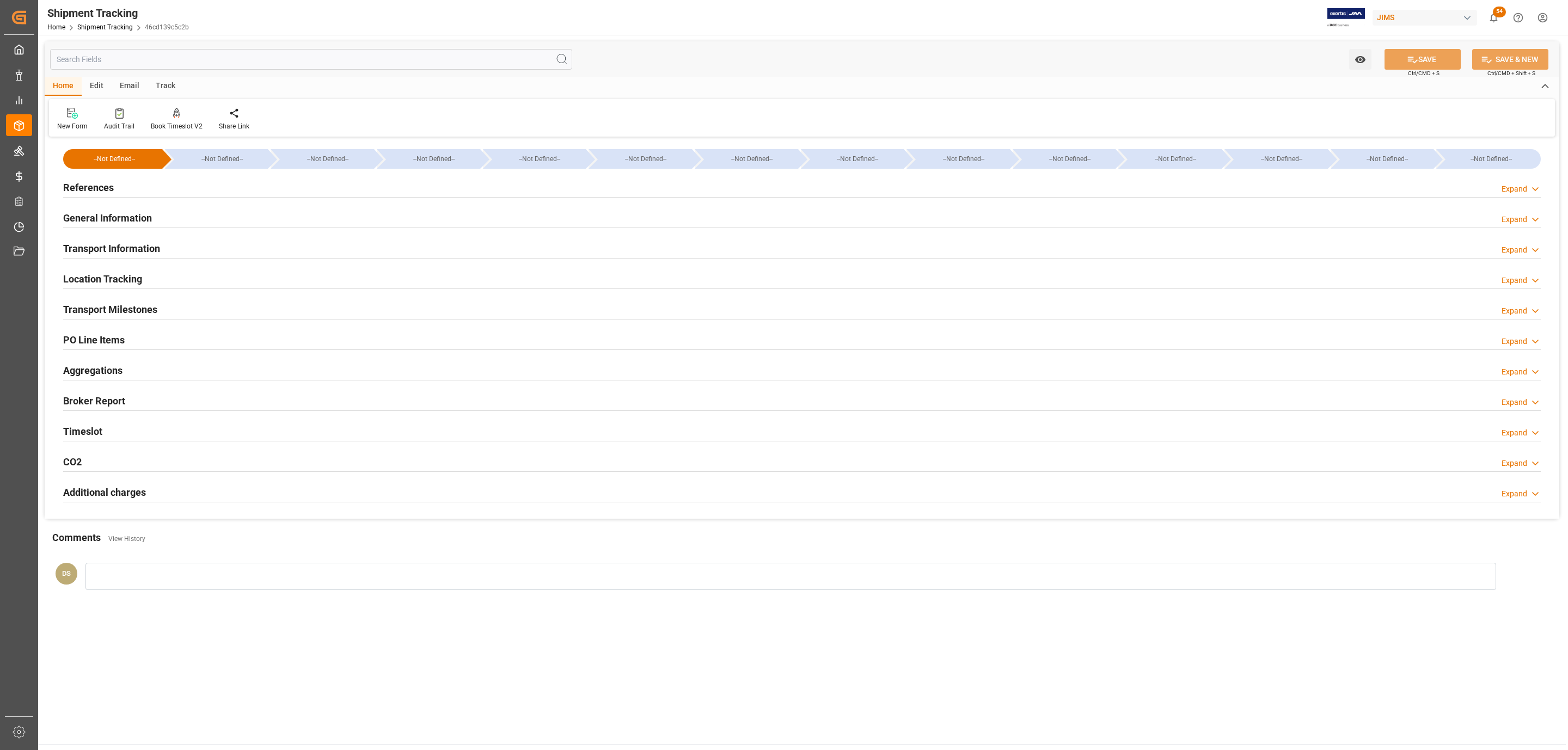
type input "03-10-2025 00:00"
click at [129, 307] on h2 "Transport Milestones" at bounding box center [110, 309] width 94 height 15
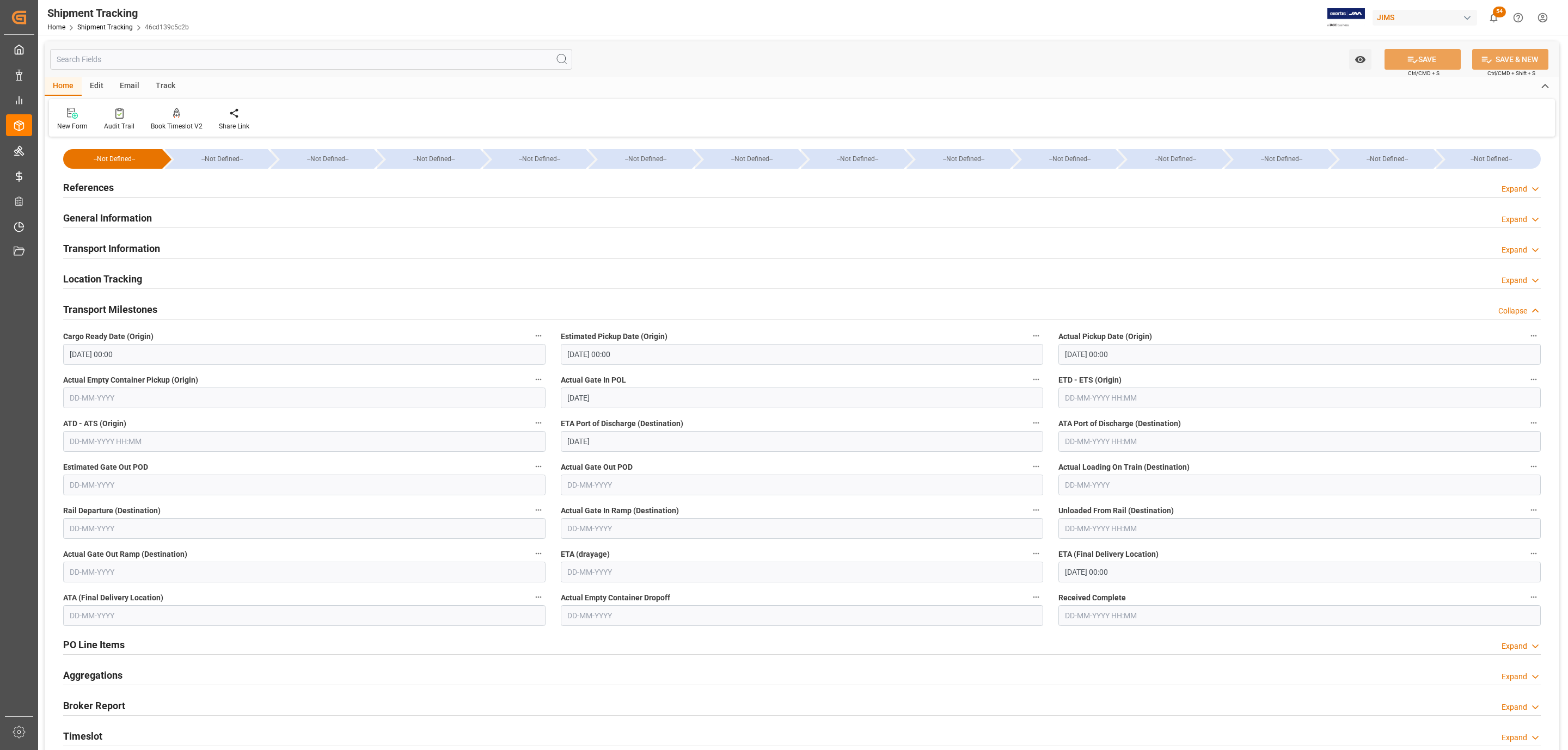
click at [1130, 568] on input "03-10-2025 00:00" at bounding box center [1299, 571] width 482 height 20
click at [617, 445] on input "07-10-2025" at bounding box center [802, 441] width 482 height 20
click at [622, 399] on input "19-09-2025" at bounding box center [802, 398] width 482 height 20
click at [700, 508] on span "21" at bounding box center [702, 507] width 7 height 8
type input "21-09-2025"
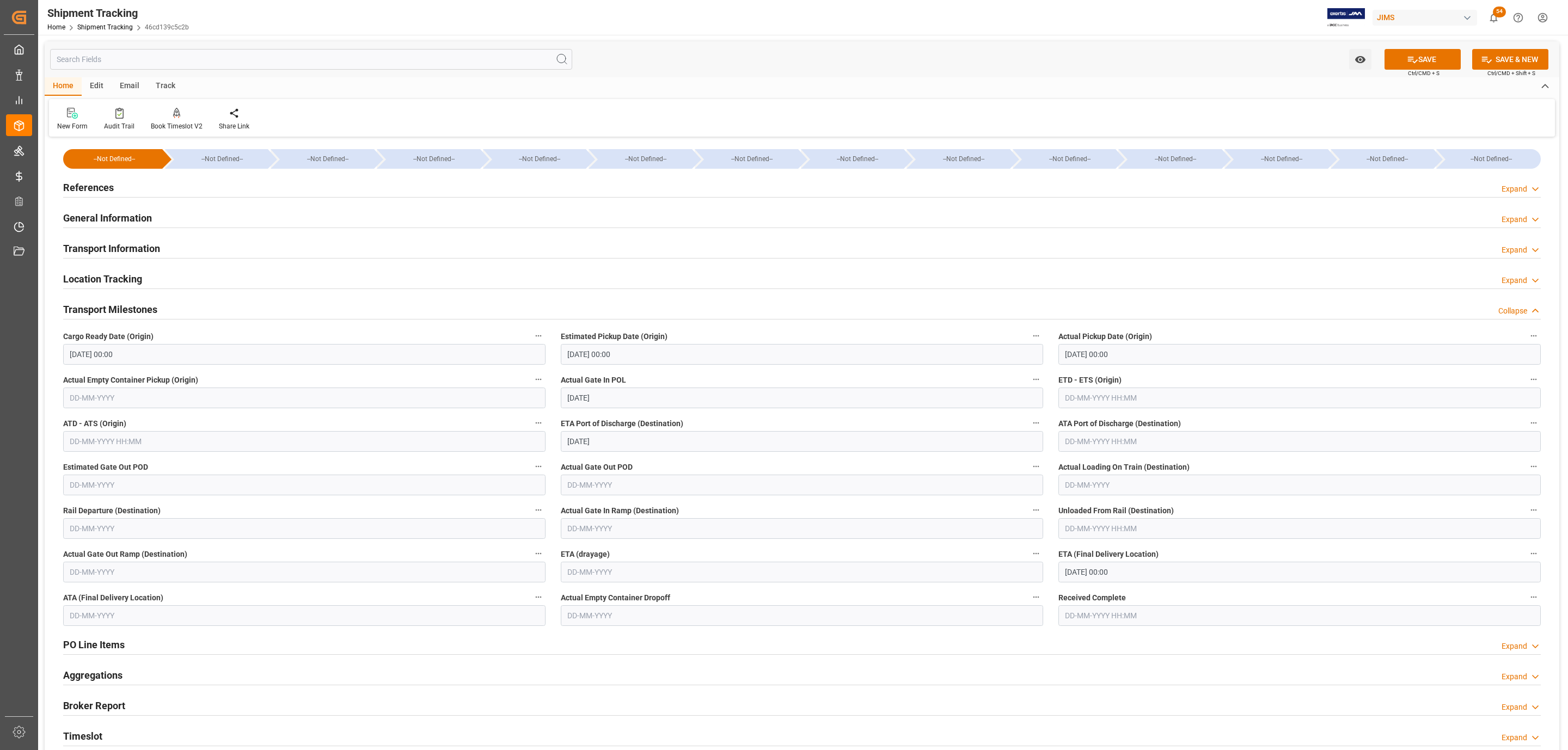
click at [1083, 568] on input "03-10-2025 00:00" at bounding box center [1299, 571] width 482 height 20
click at [1155, 660] on span "10" at bounding box center [1157, 660] width 7 height 8
type input "10-10-2025 00:00"
click at [1408, 64] on icon at bounding box center [1412, 60] width 11 height 11
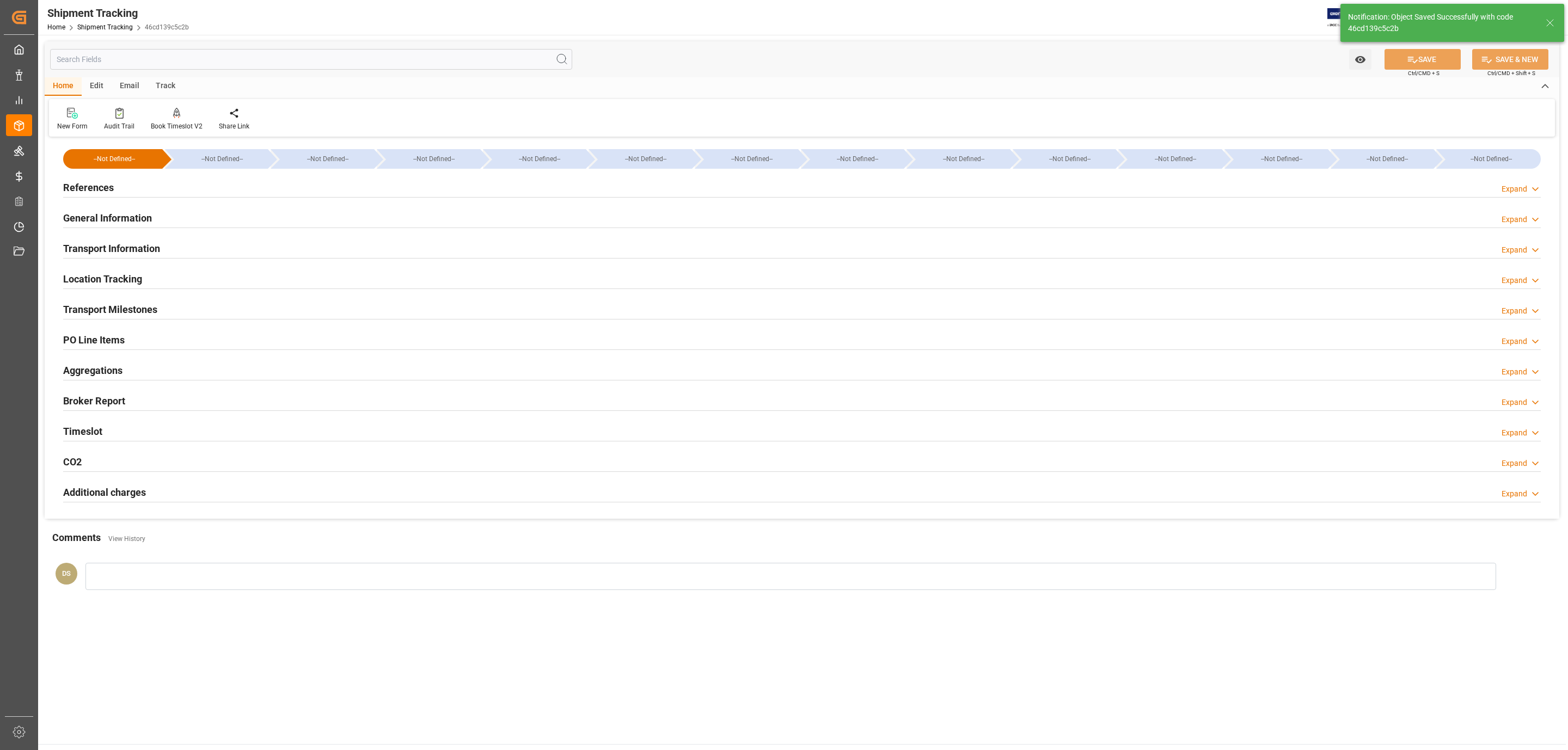
click at [141, 310] on h2 "Transport Milestones" at bounding box center [110, 309] width 94 height 15
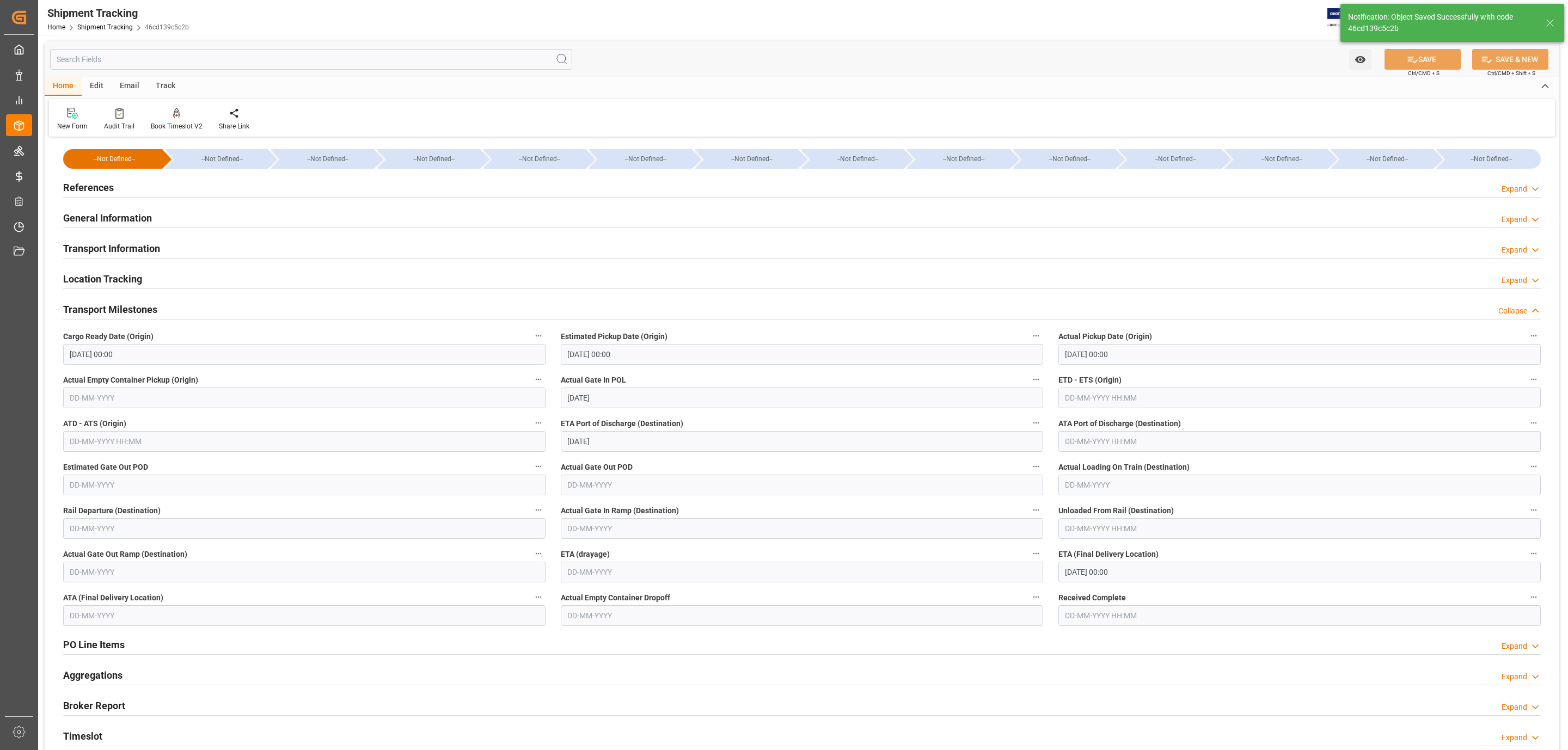
click at [141, 245] on h2 "Transport Information" at bounding box center [112, 248] width 97 height 15
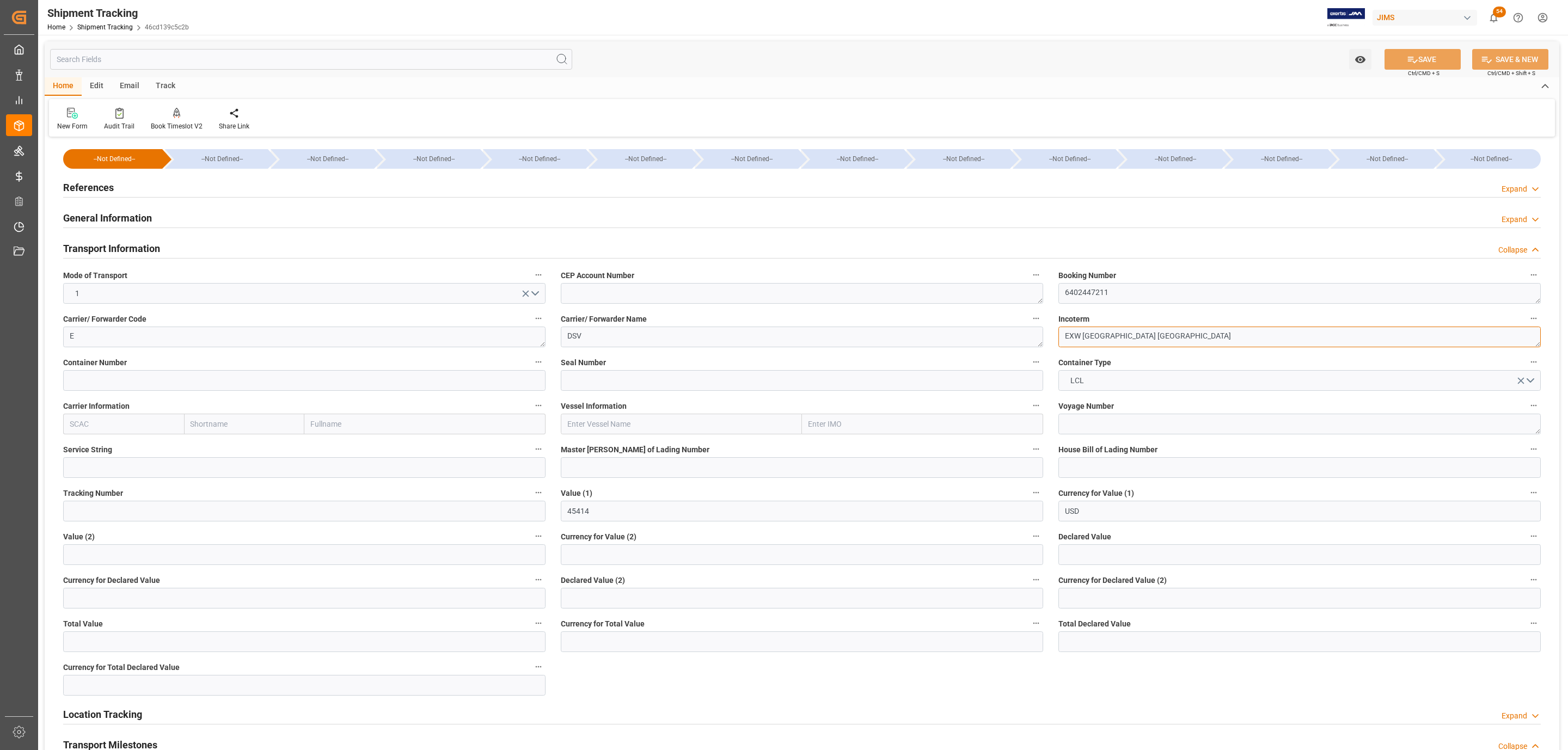
drag, startPoint x: 1140, startPoint y: 335, endPoint x: 1087, endPoint y: 335, distance: 53.0
click at [1087, 335] on textarea "EXW [GEOGRAPHIC_DATA] [GEOGRAPHIC_DATA]" at bounding box center [1299, 336] width 482 height 20
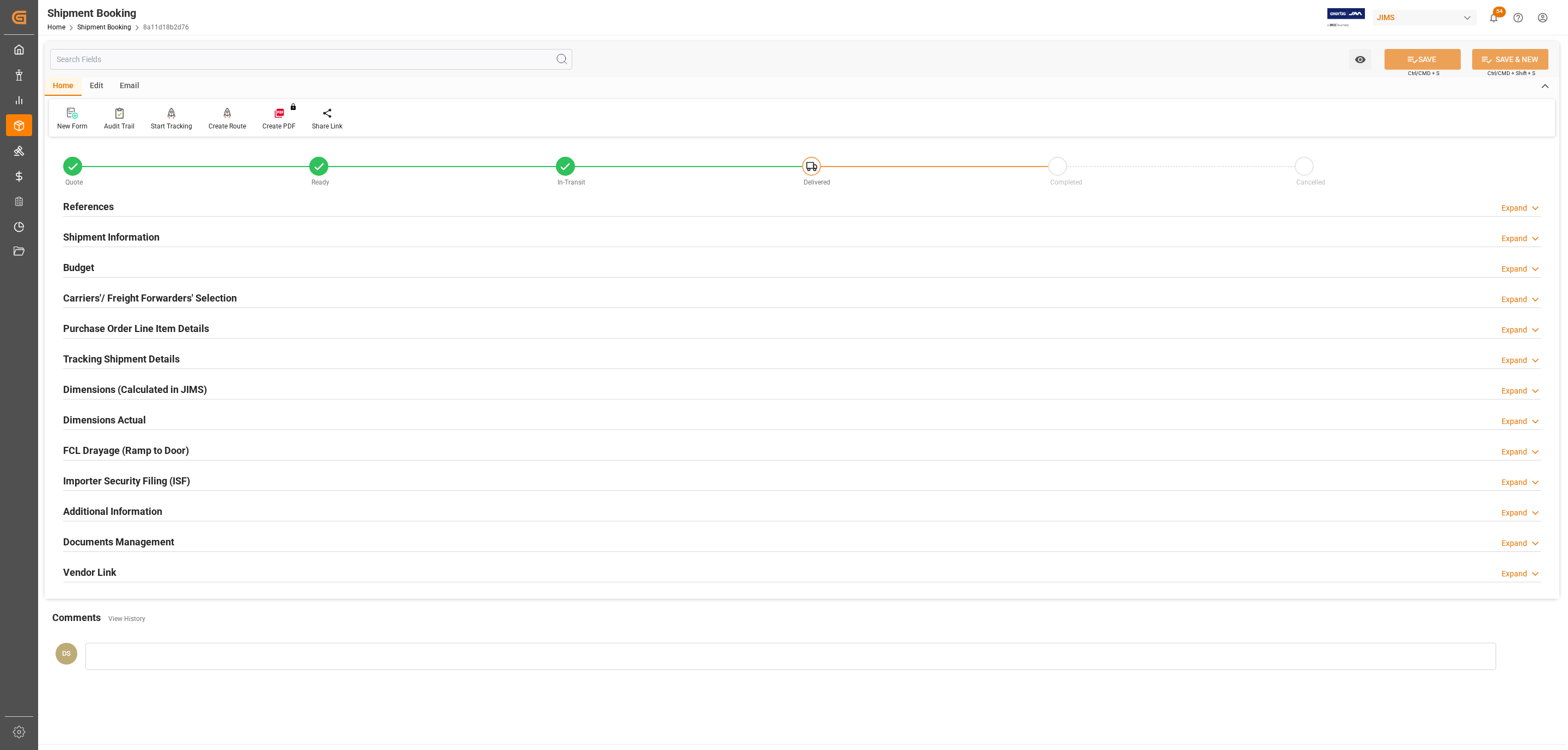
click at [147, 296] on h2 "Carriers'/ Freight Forwarders' Selection" at bounding box center [150, 298] width 174 height 15
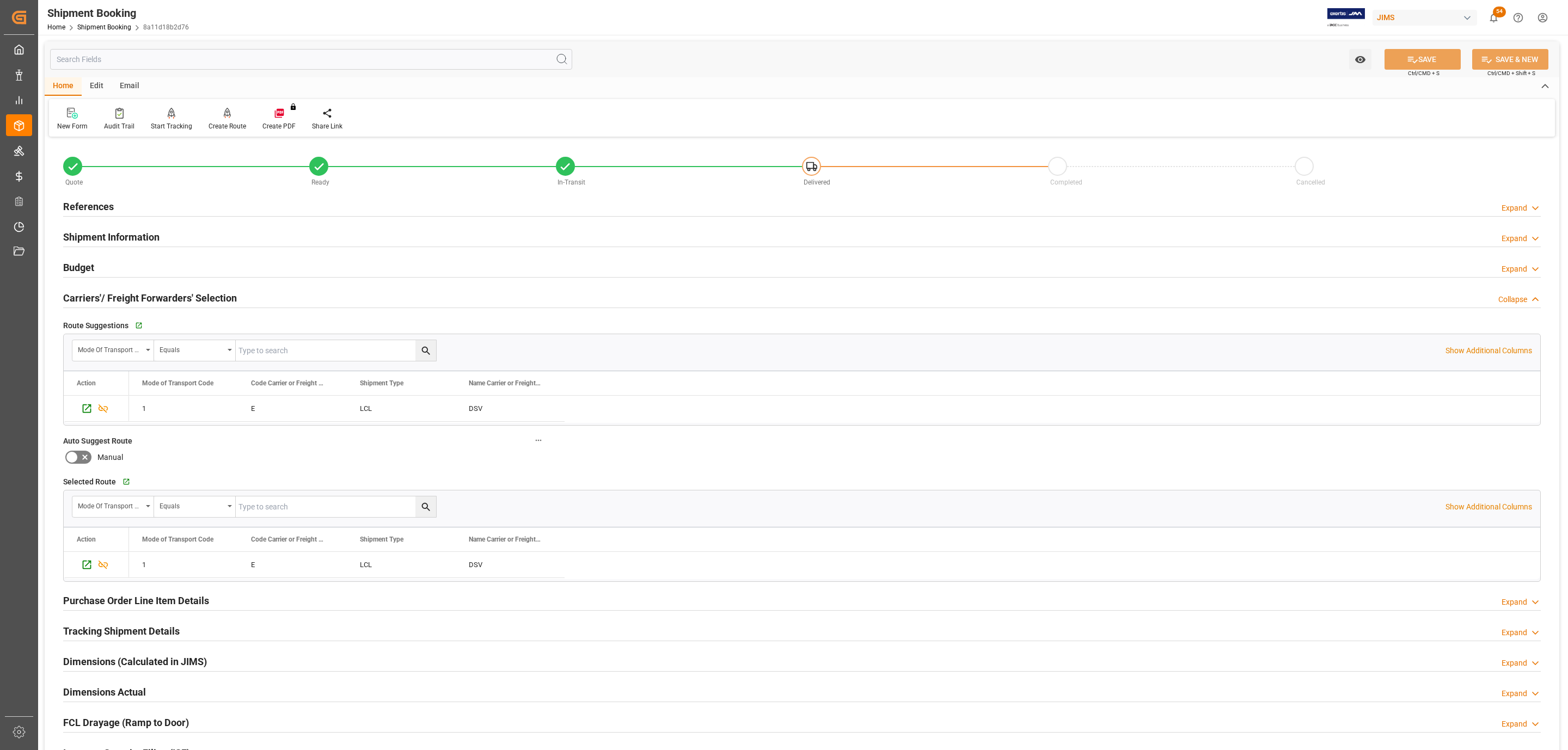
click at [151, 224] on div "Shipment Information Expand" at bounding box center [802, 237] width 1493 height 30
click at [151, 229] on div "Shipment Information" at bounding box center [111, 236] width 96 height 20
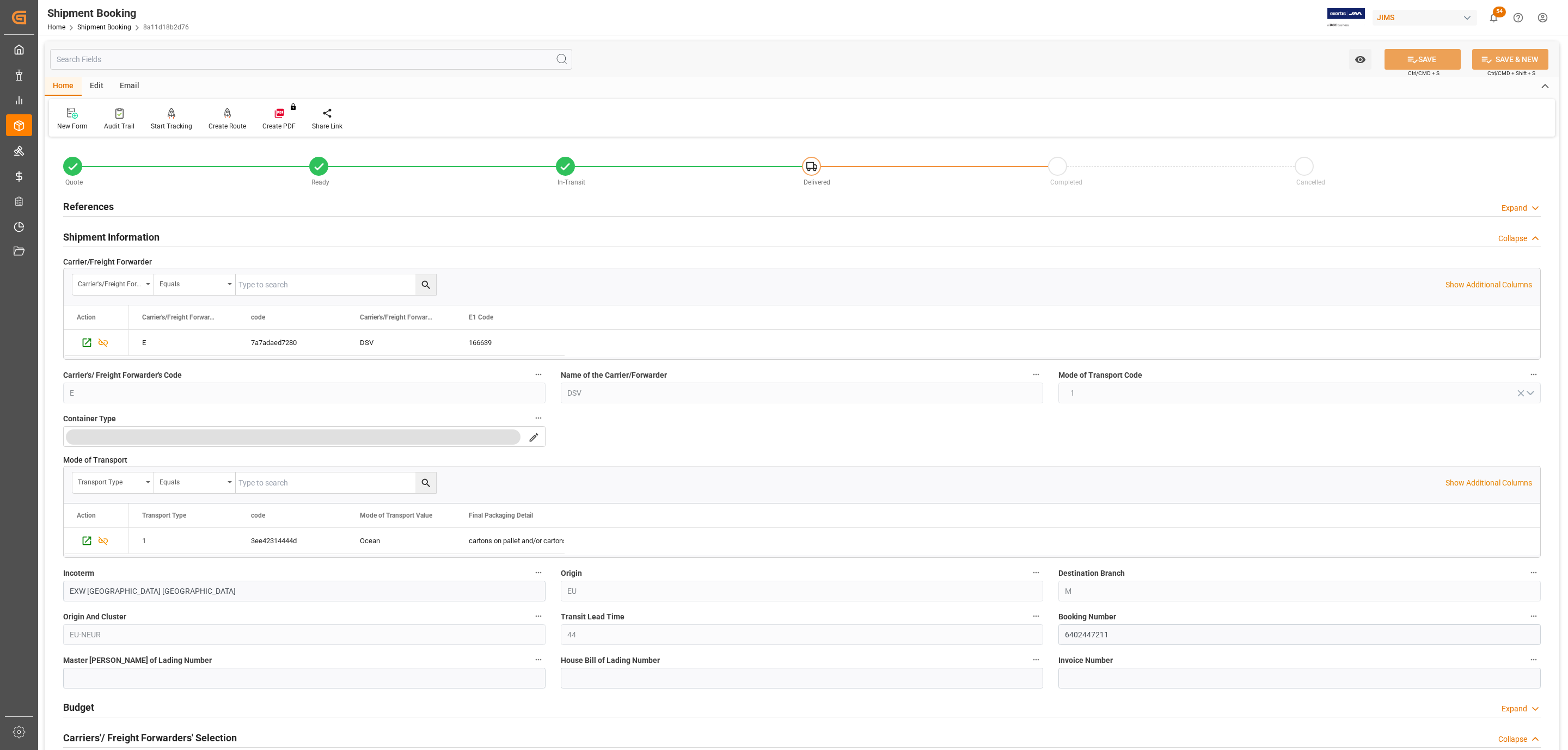
click at [144, 605] on div "Incoterm EXW Nottingham GB" at bounding box center [304, 583] width 498 height 44
drag, startPoint x: 153, startPoint y: 592, endPoint x: 88, endPoint y: 588, distance: 65.1
click at [88, 588] on input "EXW [GEOGRAPHIC_DATA] [GEOGRAPHIC_DATA]" at bounding box center [304, 590] width 482 height 20
type input "EXW [GEOGRAPHIC_DATA], [GEOGRAPHIC_DATA]"
click at [1417, 58] on button "SAVE" at bounding box center [1422, 59] width 76 height 20
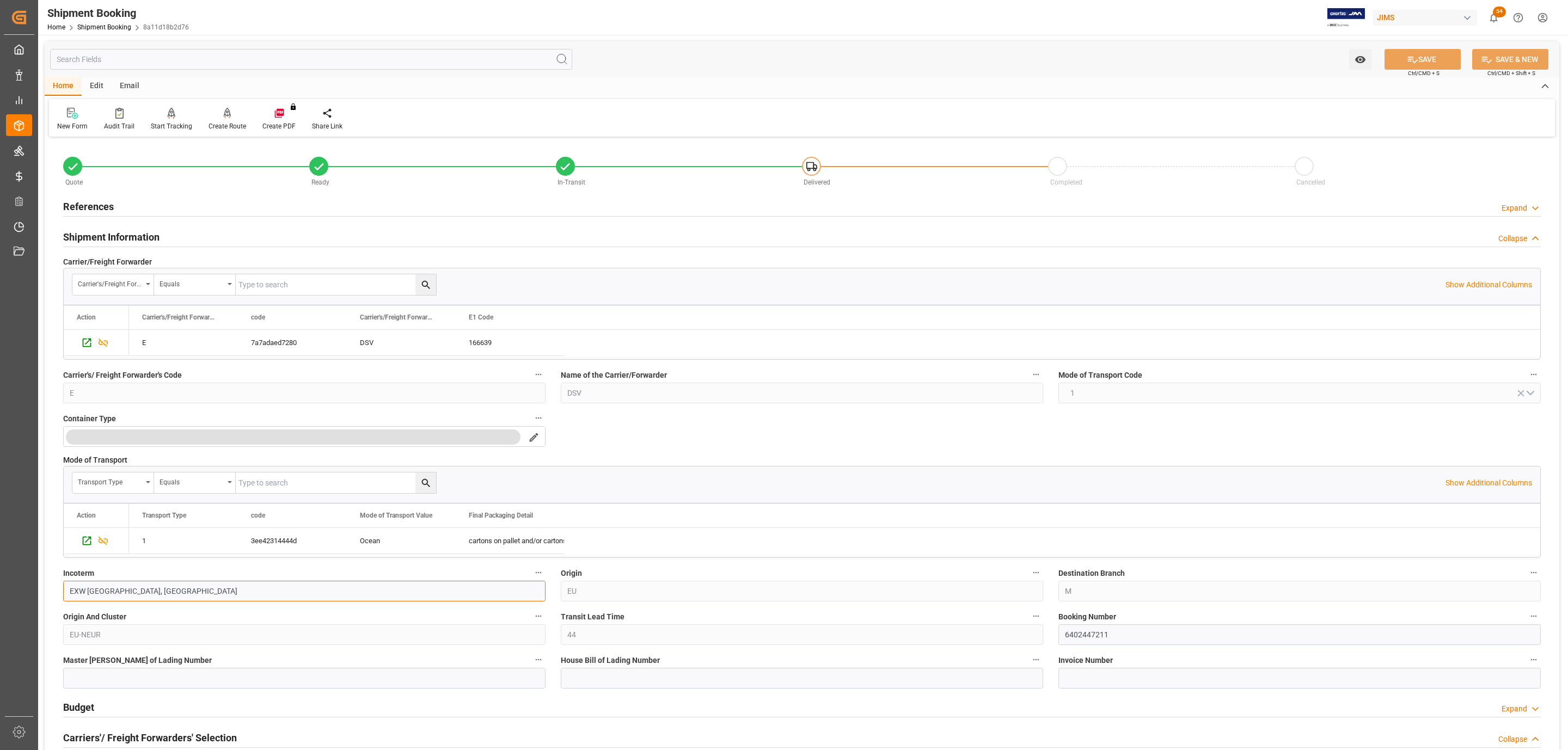
drag, startPoint x: 144, startPoint y: 597, endPoint x: 51, endPoint y: 592, distance: 93.1
click at [51, 592] on div "Quote Ready In-Transit Delivered Completed Cancelled References Expand JAM Refe…" at bounding box center [802, 725] width 1515 height 1171
drag, startPoint x: 129, startPoint y: 231, endPoint x: 138, endPoint y: 229, distance: 9.2
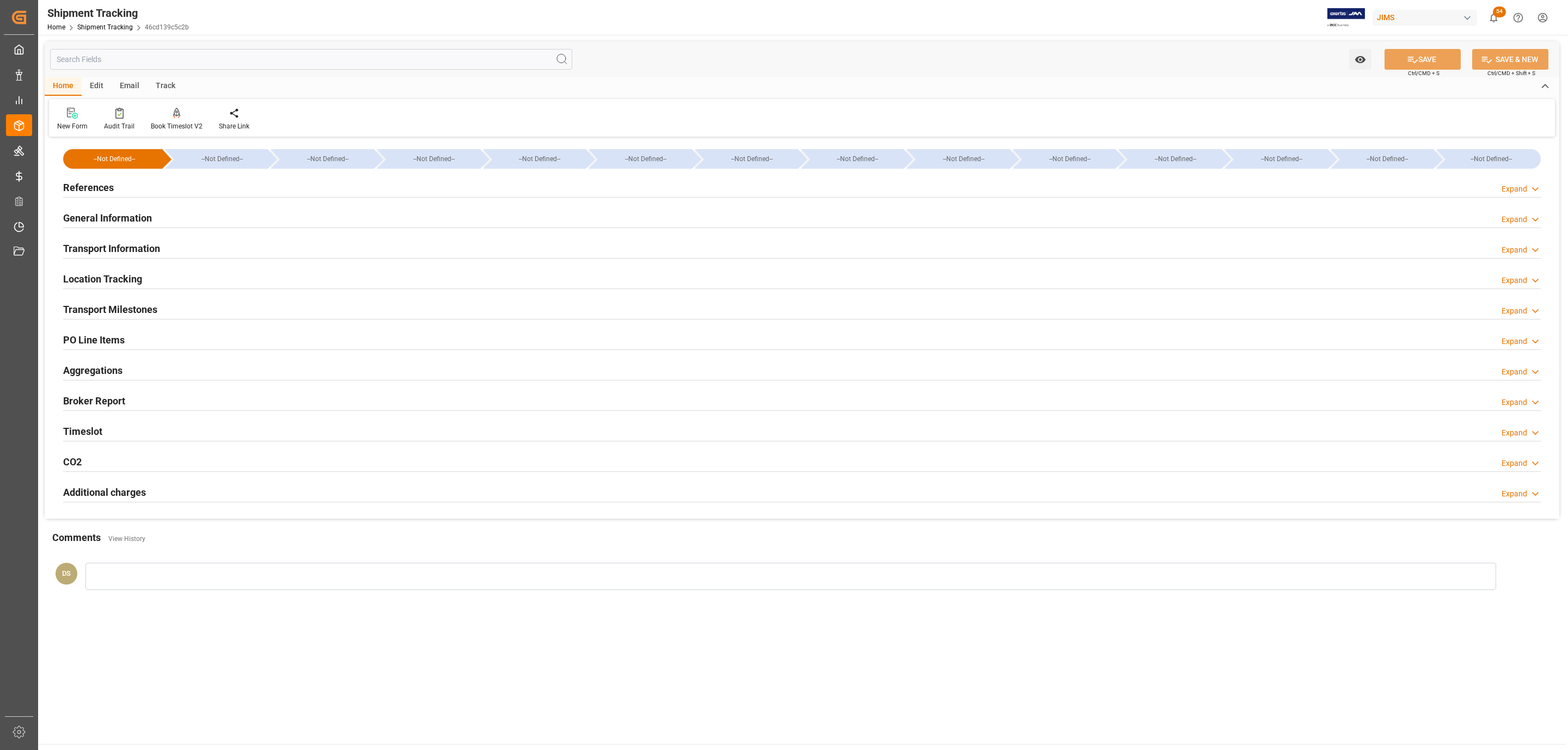
click at [97, 237] on div "Transport Information Expand" at bounding box center [802, 248] width 1493 height 30
click at [103, 244] on h2 "Transport Information" at bounding box center [112, 248] width 97 height 15
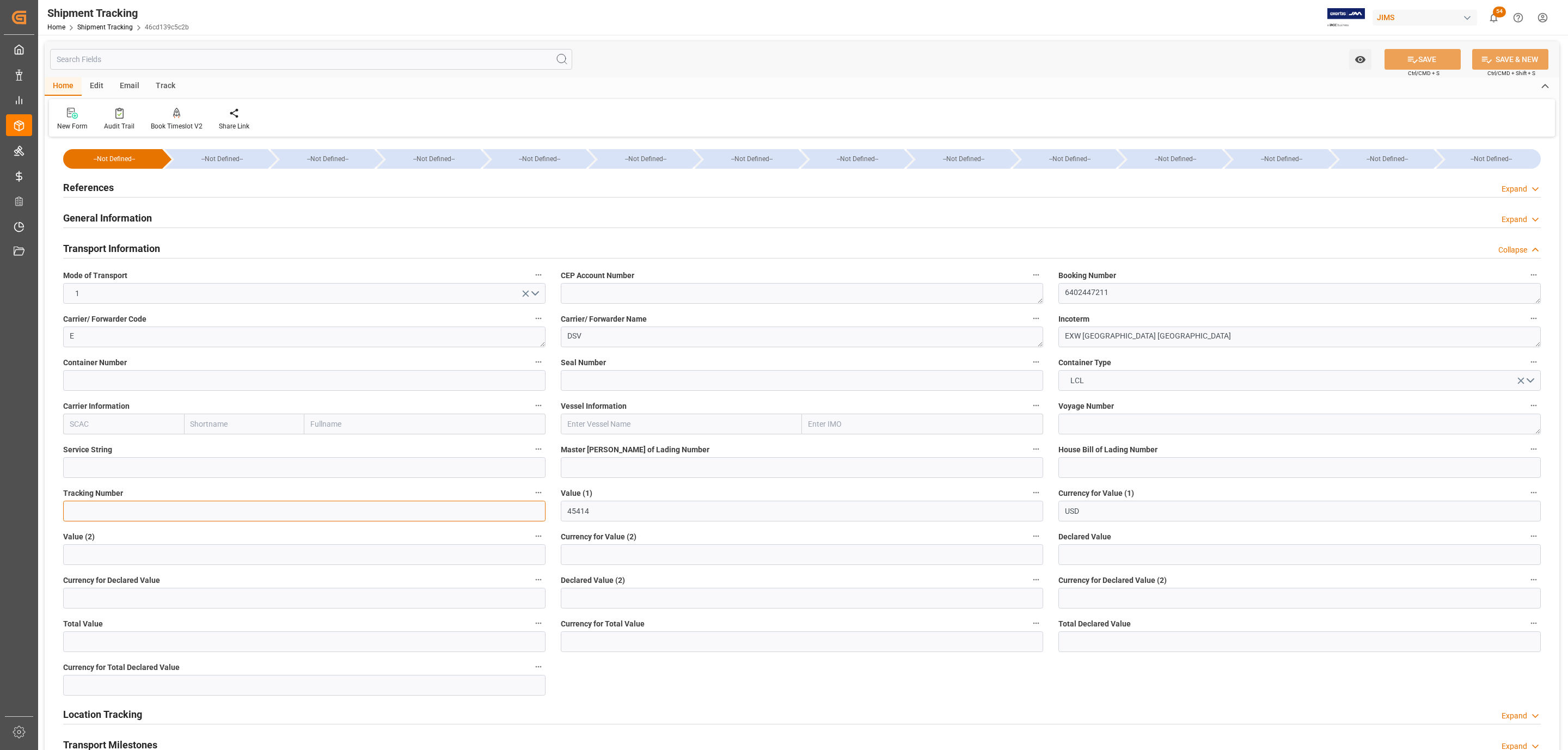
click at [116, 521] on input at bounding box center [304, 511] width 482 height 20
paste input "SANR0382439"
type input "SANR0382439"
click at [1172, 333] on textarea "EXW [GEOGRAPHIC_DATA] [GEOGRAPHIC_DATA]" at bounding box center [1299, 336] width 482 height 20
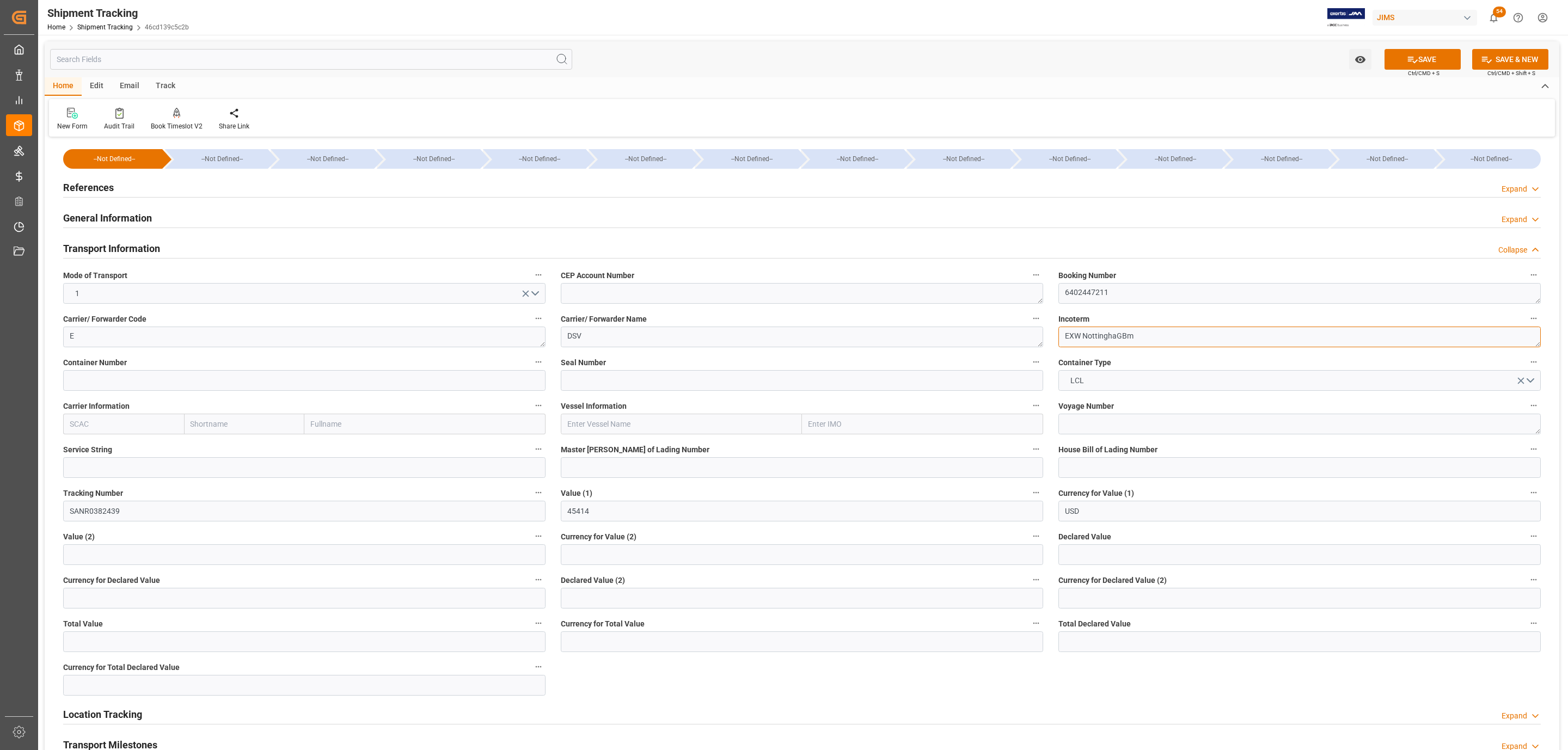
click at [1130, 341] on textarea "EXW NottinghaGBm" at bounding box center [1299, 336] width 482 height 20
drag, startPoint x: 1145, startPoint y: 340, endPoint x: 1085, endPoint y: 338, distance: 60.0
click at [1085, 338] on textarea "EXW NottinghaGBm" at bounding box center [1299, 336] width 482 height 20
click at [1101, 329] on textarea "EXW" at bounding box center [1299, 336] width 482 height 20
click at [1089, 348] on div "Incoterm EXW" at bounding box center [1299, 329] width 498 height 44
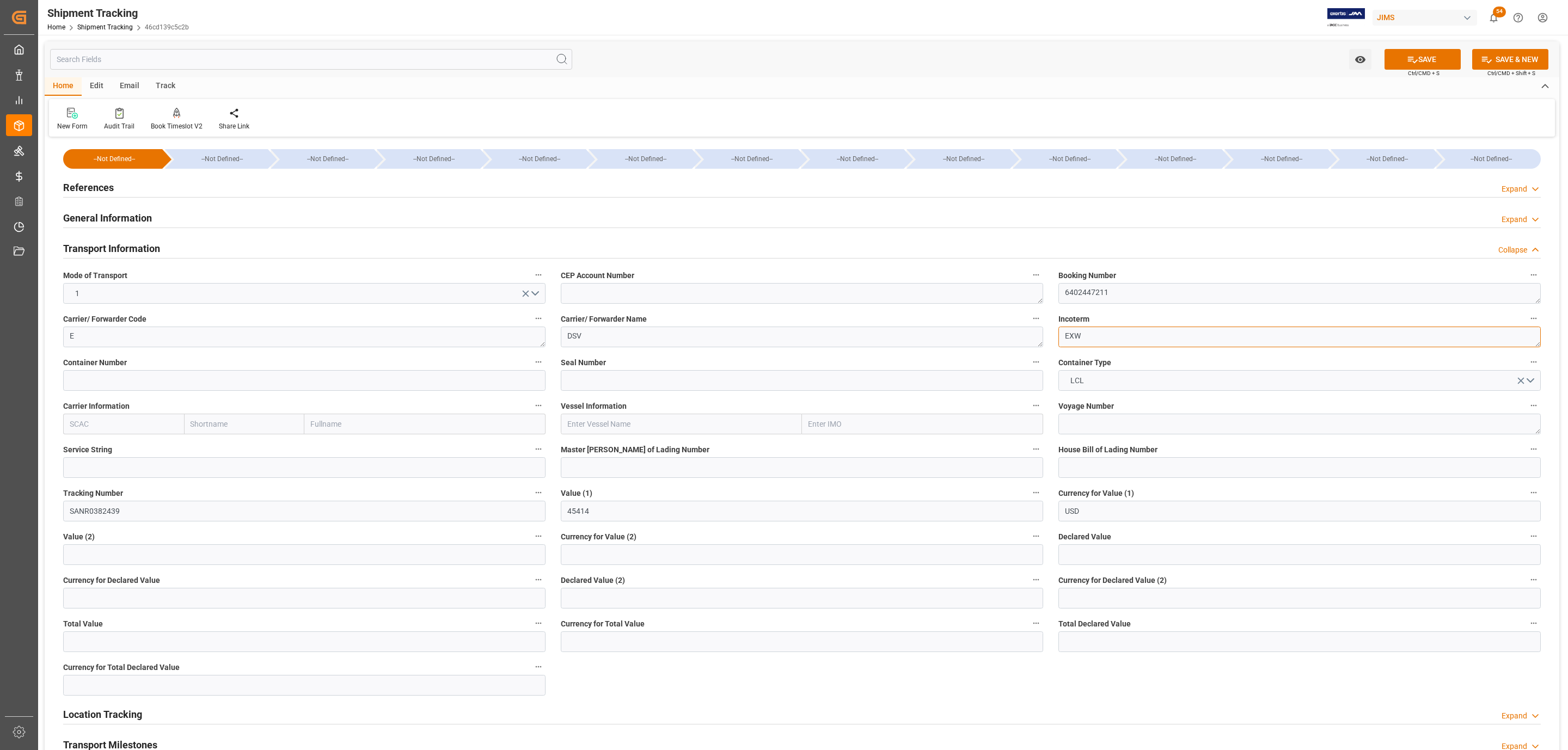
click at [1089, 335] on textarea "EXW" at bounding box center [1299, 336] width 482 height 20
paste textarea "[GEOGRAPHIC_DATA], [GEOGRAPHIC_DATA]"
type textarea "EXW [GEOGRAPHIC_DATA], [GEOGRAPHIC_DATA]"
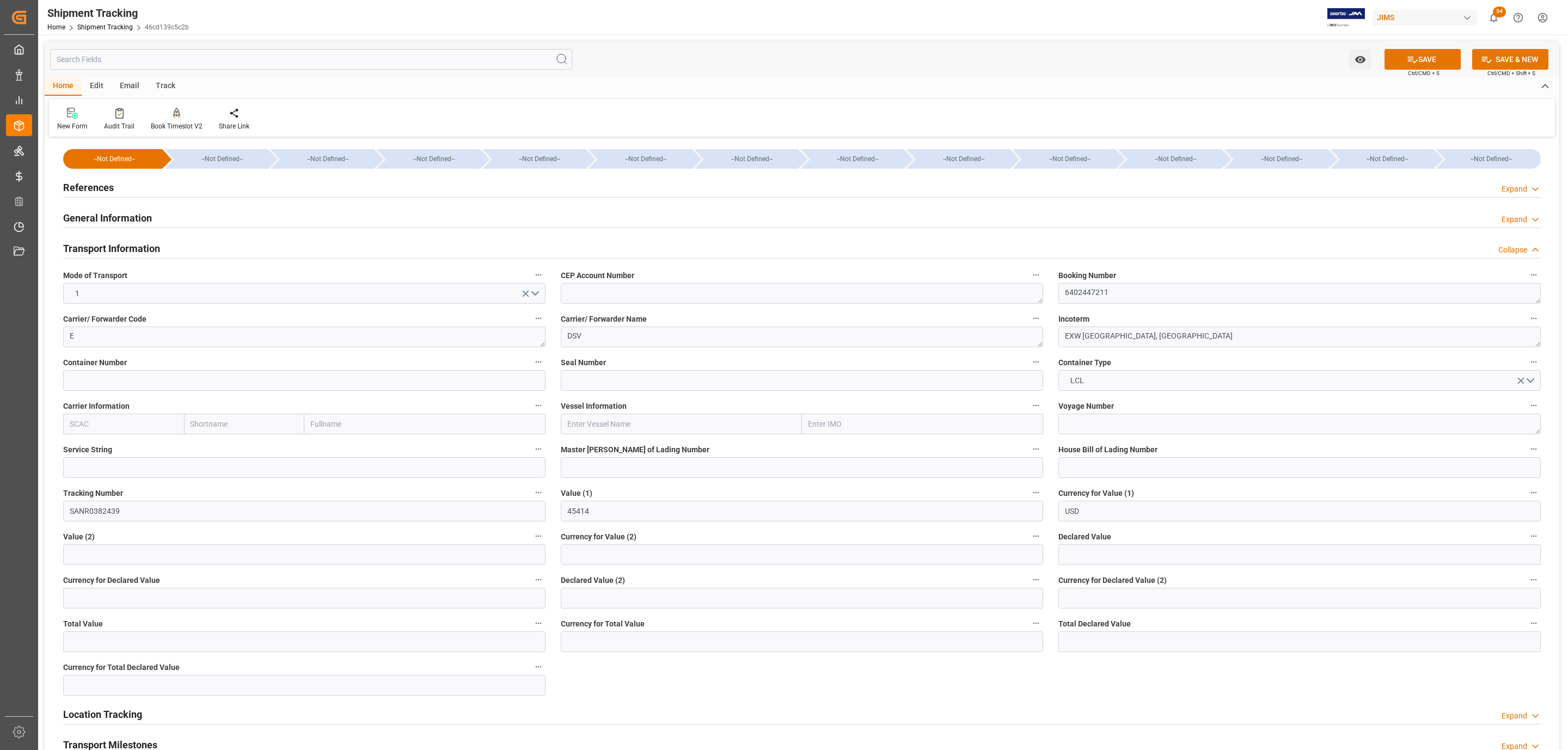
click at [1392, 59] on button "SAVE" at bounding box center [1422, 59] width 76 height 20
